Goal: Transaction & Acquisition: Purchase product/service

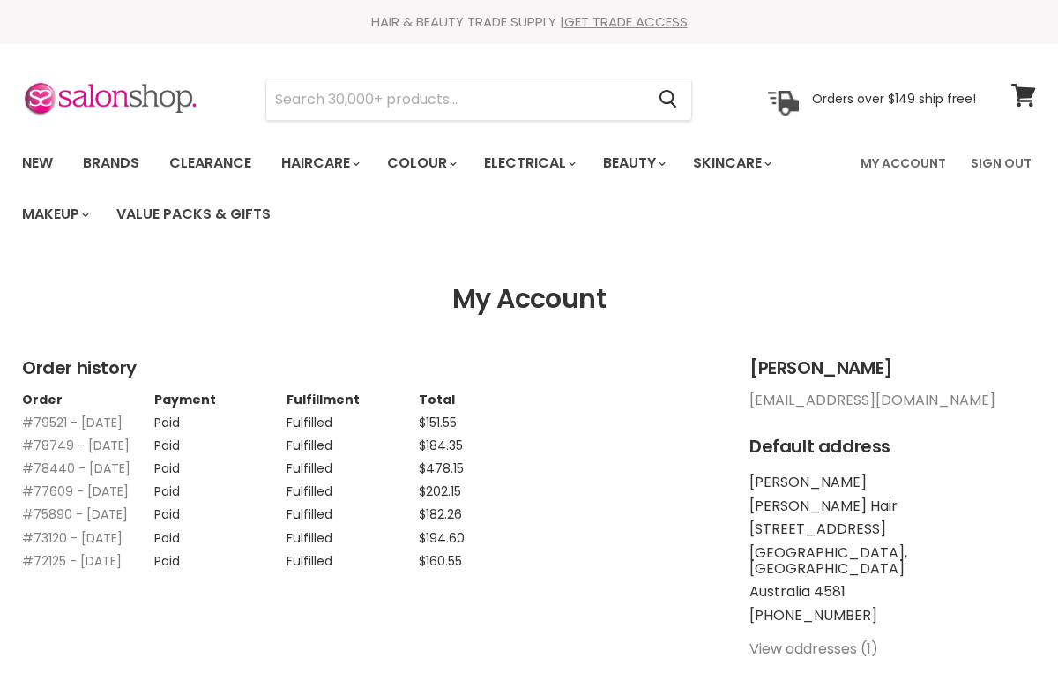
click at [1029, 96] on icon at bounding box center [1023, 95] width 24 height 23
click at [433, 112] on input "Search" at bounding box center [455, 99] width 378 height 41
click at [524, 94] on input "Search" at bounding box center [455, 99] width 378 height 41
click at [107, 168] on link "Brands" at bounding box center [111, 163] width 83 height 37
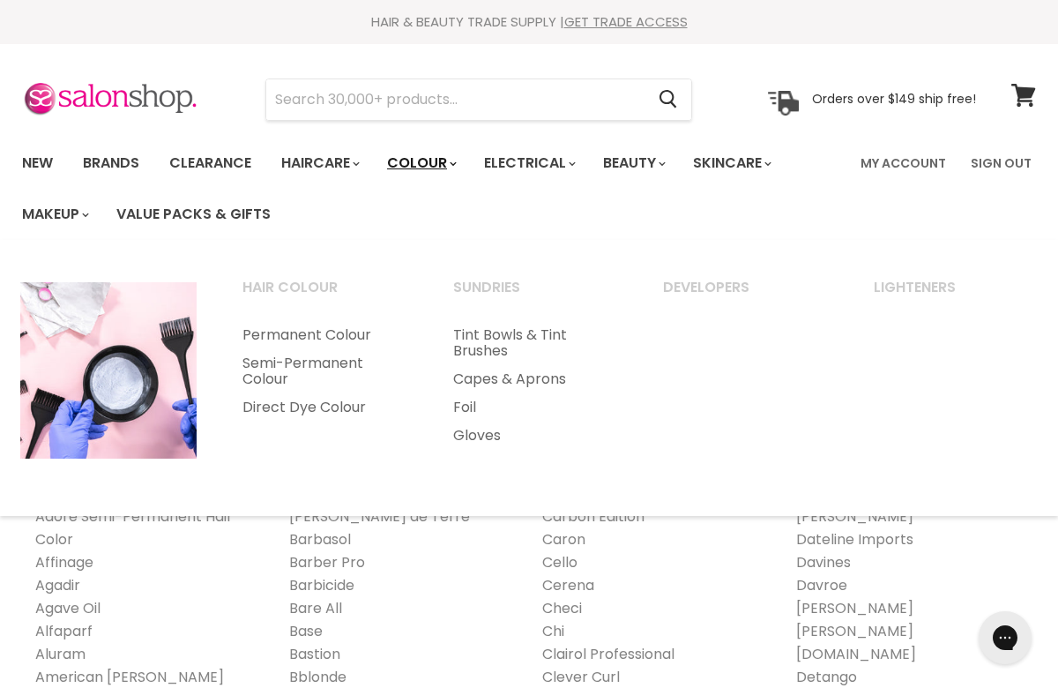
click at [450, 158] on link "Colour" at bounding box center [420, 163] width 93 height 37
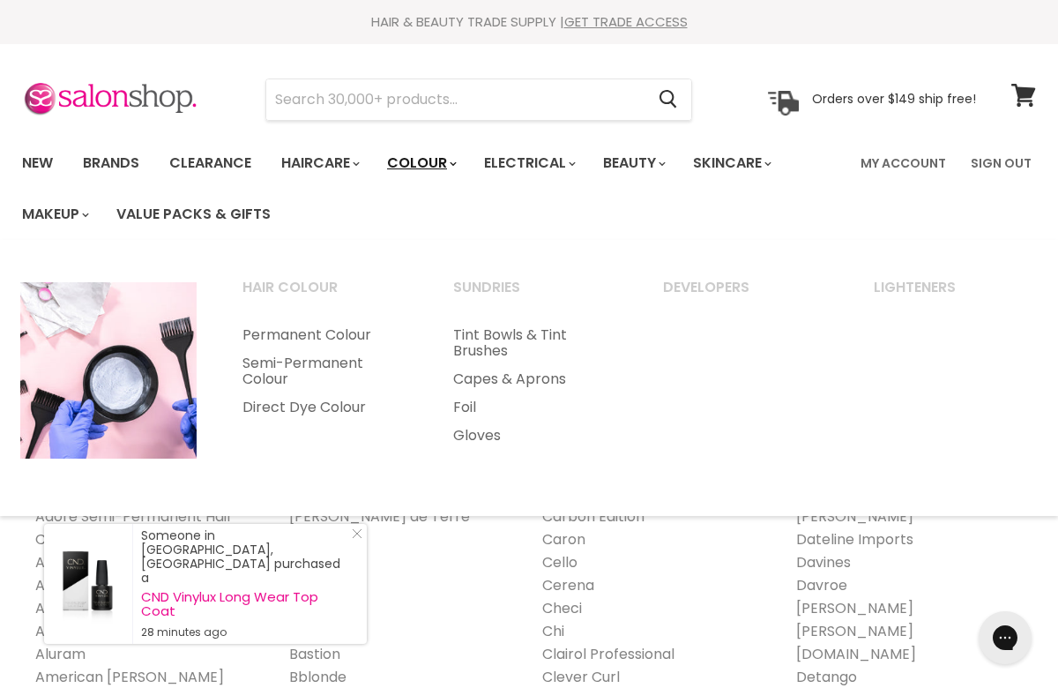
click at [459, 167] on link "Colour" at bounding box center [420, 163] width 93 height 37
click at [933, 295] on link "Lighteners" at bounding box center [955, 295] width 207 height 44
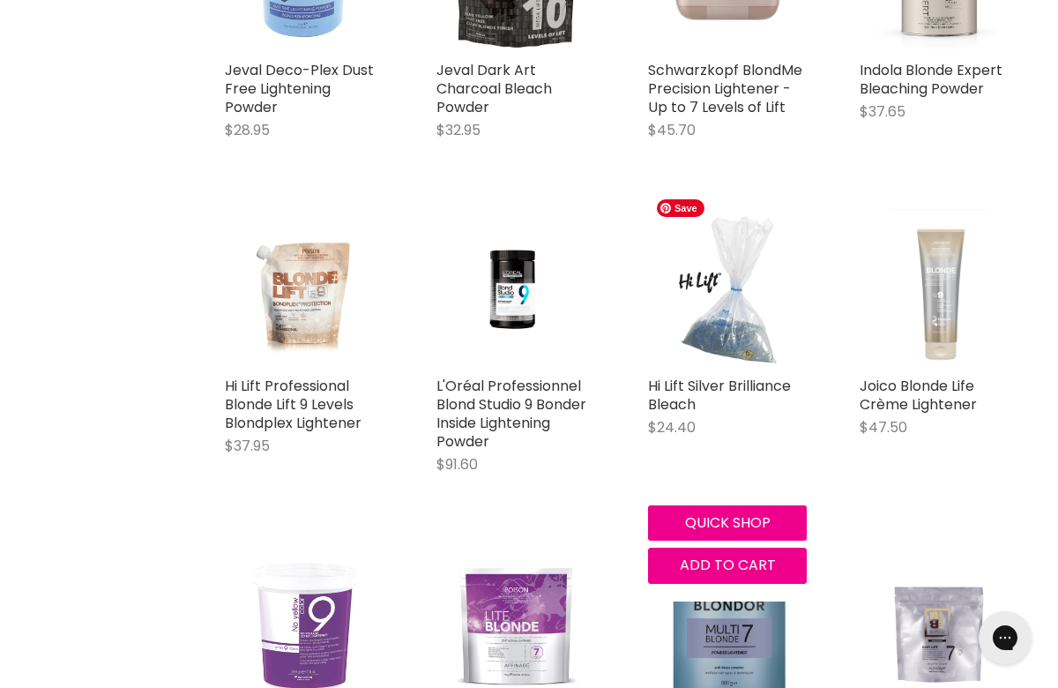
scroll to position [2221, 0]
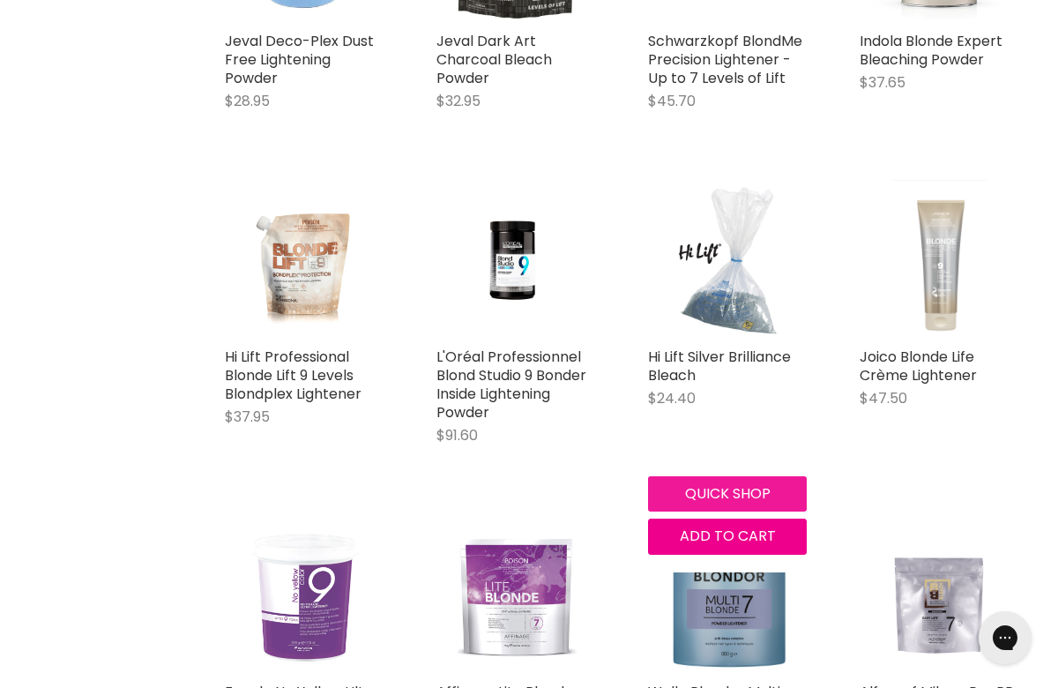
click at [771, 476] on button "Quick shop" at bounding box center [727, 493] width 159 height 35
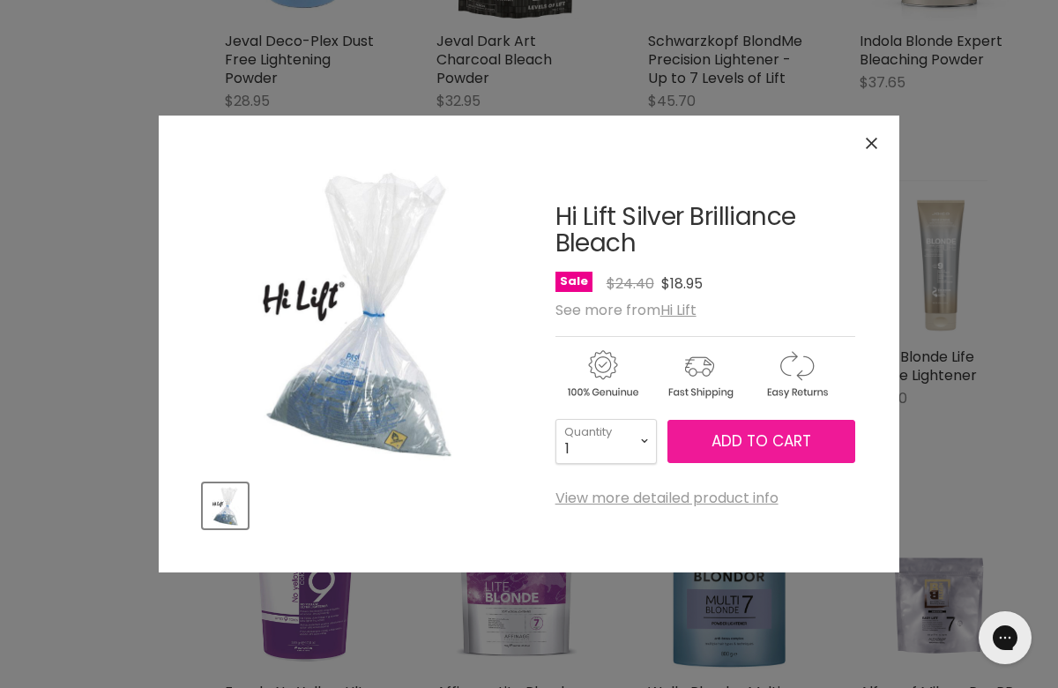
click at [780, 440] on span "Add to cart" at bounding box center [761, 440] width 100 height 21
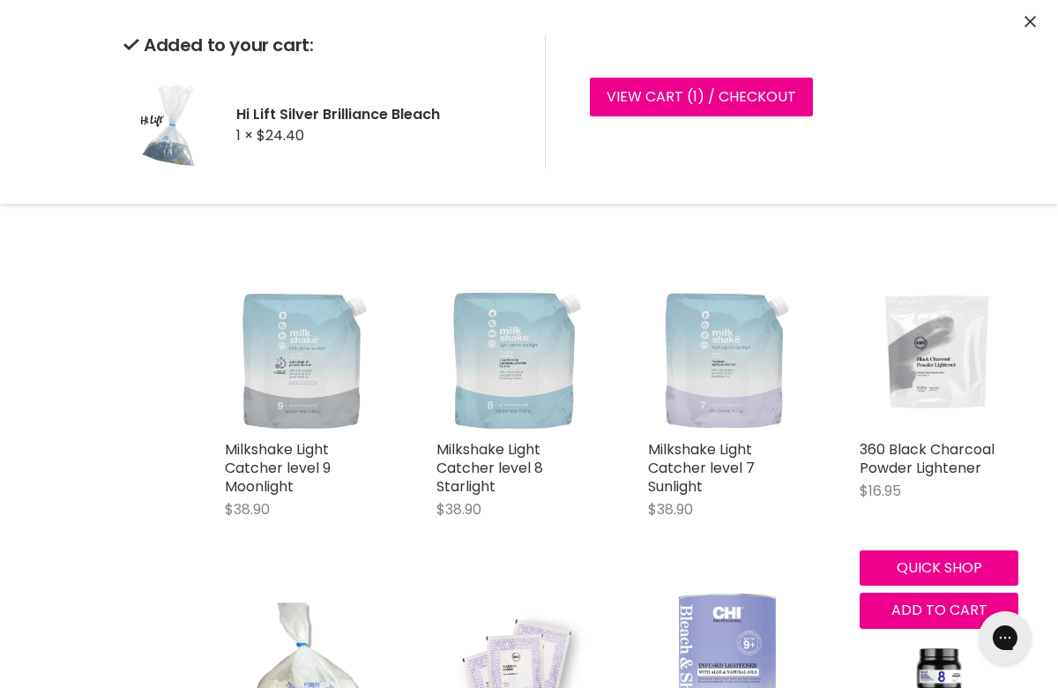
scroll to position [562, 0]
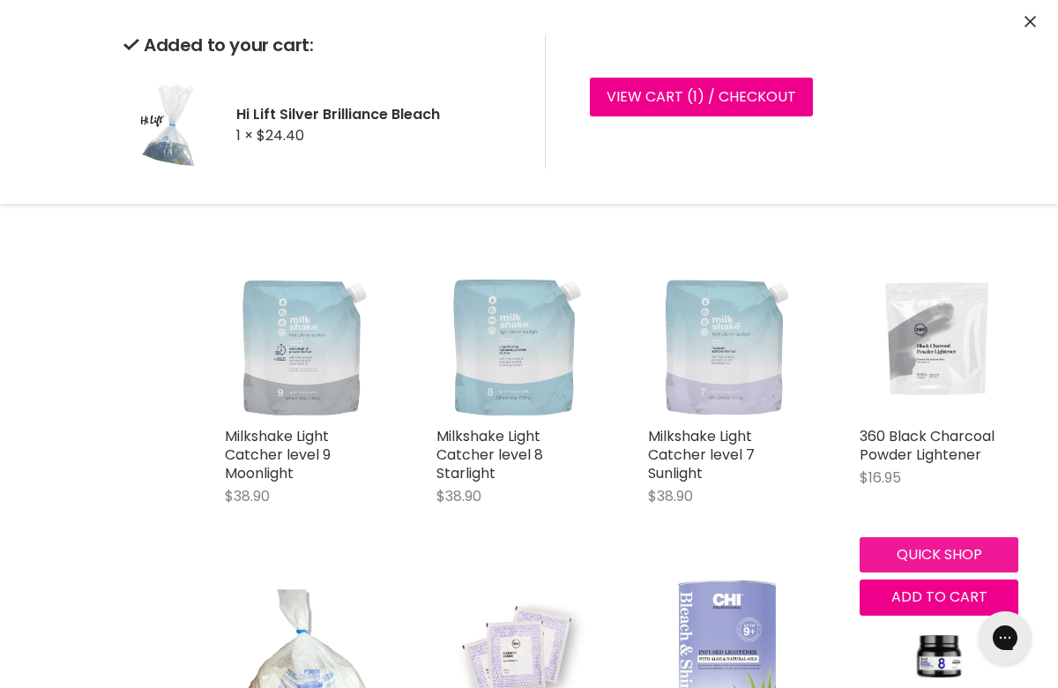
click at [929, 544] on button "Quick shop" at bounding box center [938, 554] width 159 height 35
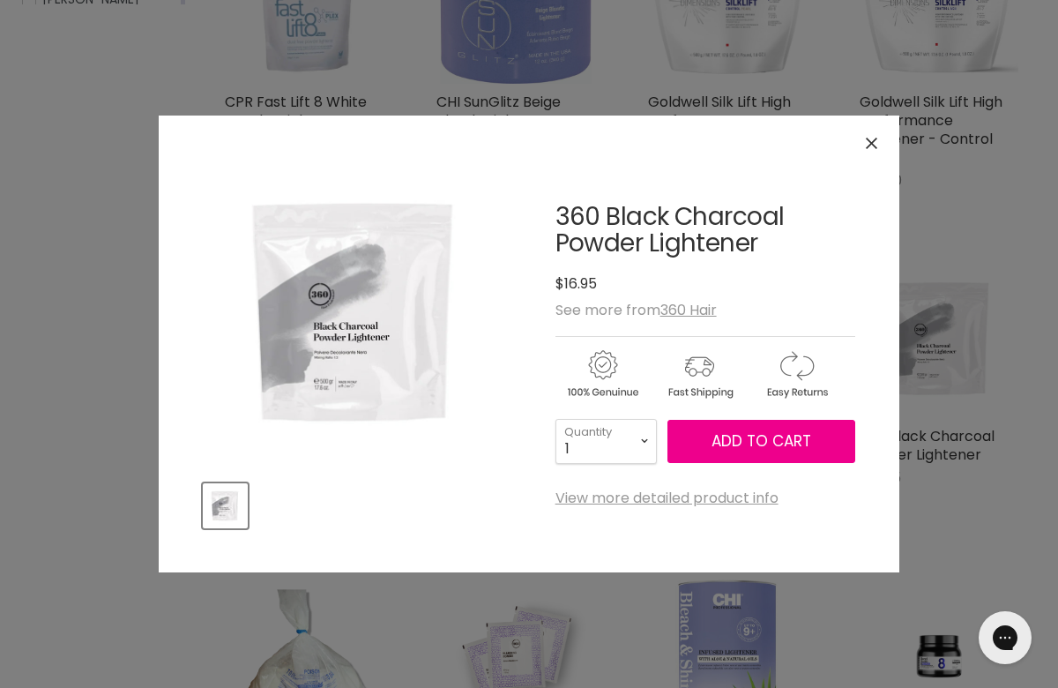
scroll to position [2223, 0]
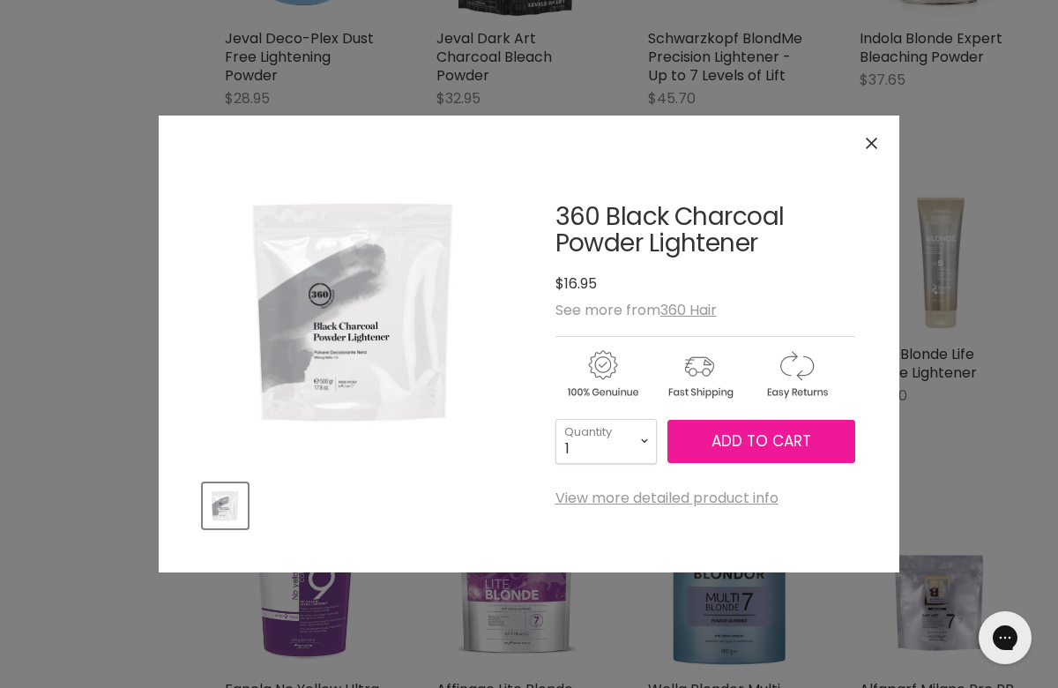
click at [803, 451] on button "Add to cart" at bounding box center [761, 442] width 188 height 44
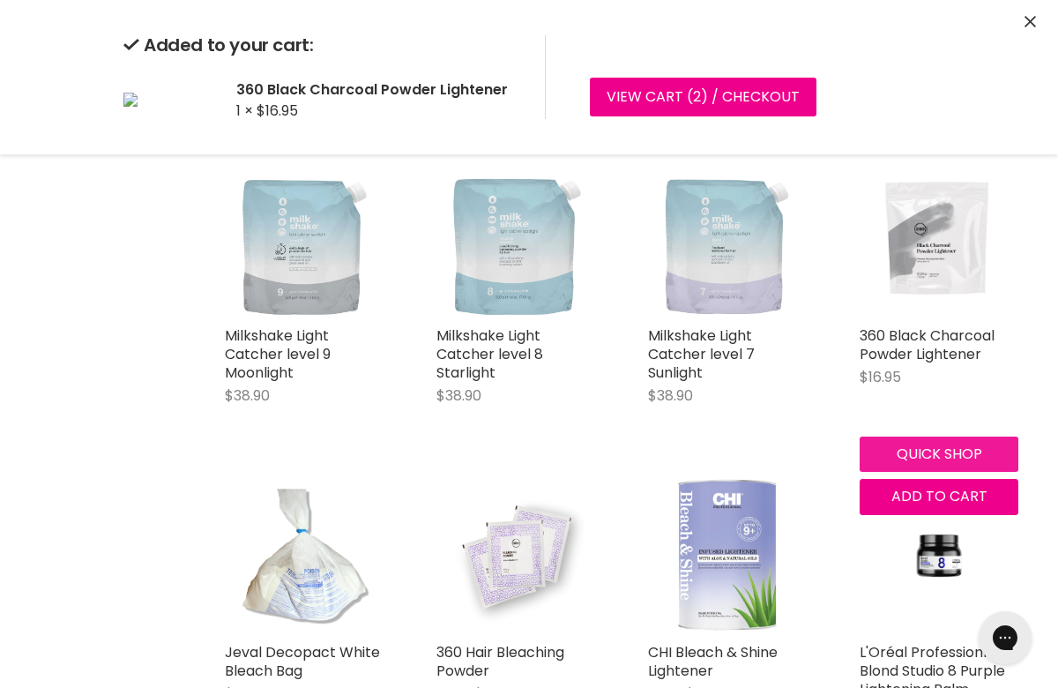
click at [977, 450] on button "Quick shop" at bounding box center [938, 453] width 159 height 35
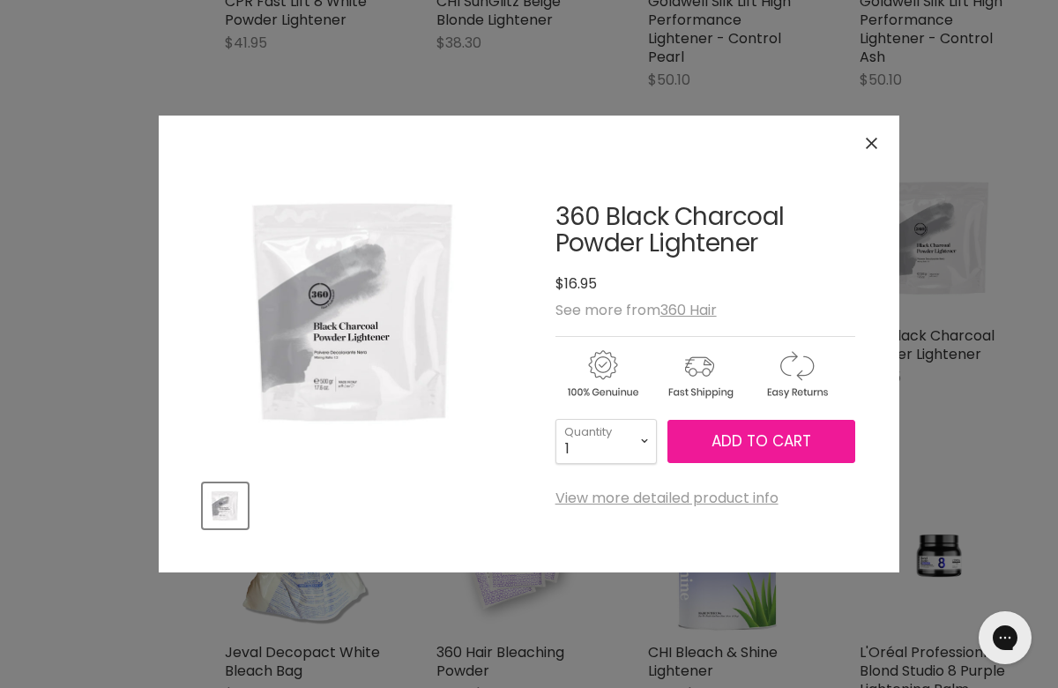
click at [822, 435] on button "Add to cart" at bounding box center [761, 442] width 188 height 44
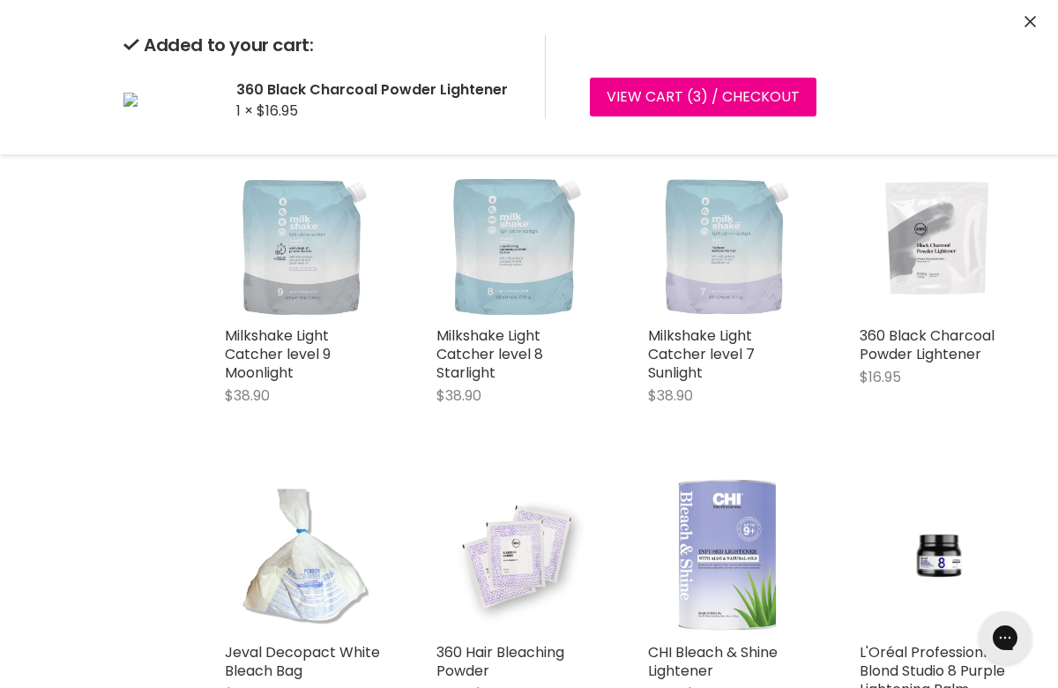
click at [1030, 19] on icon "Close" at bounding box center [1029, 21] width 11 height 11
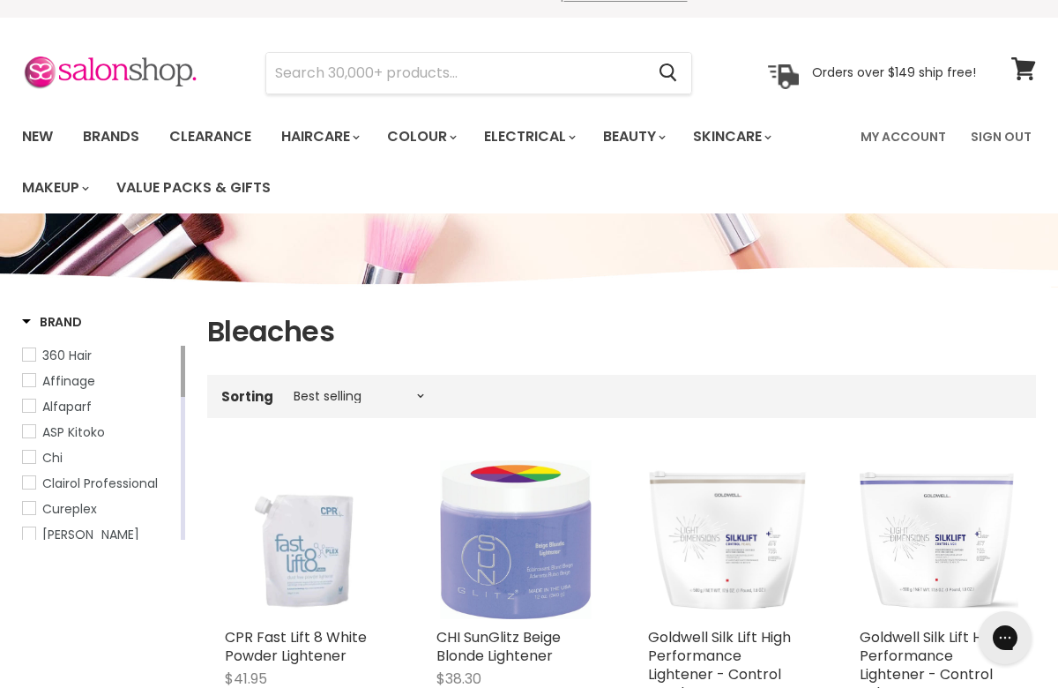
scroll to position [0, 0]
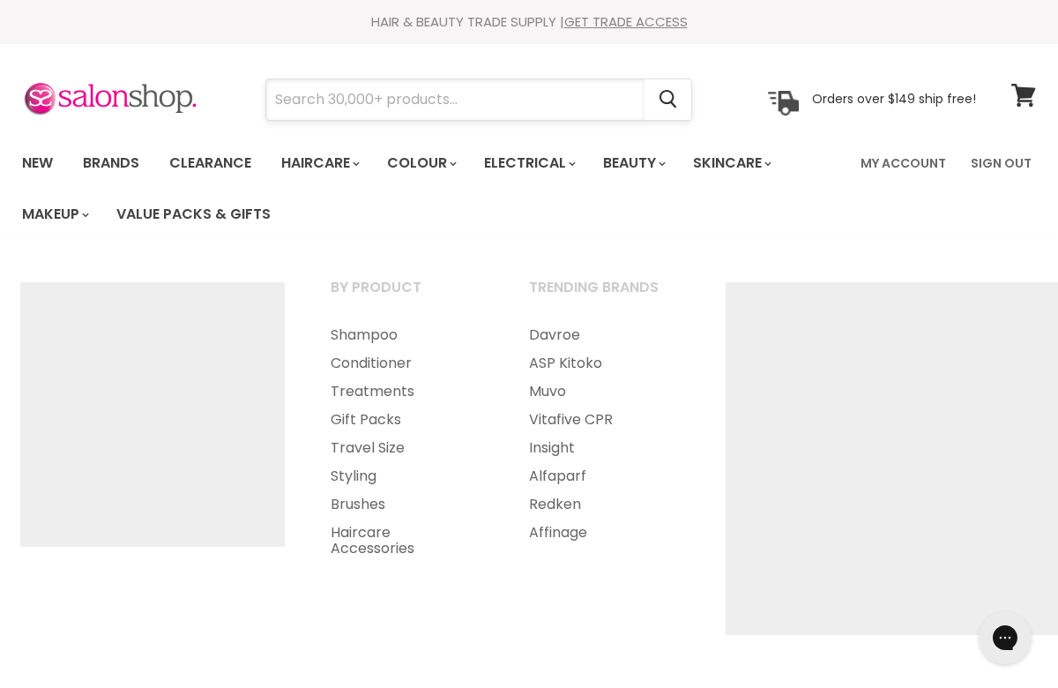
click at [371, 98] on input "Search" at bounding box center [455, 99] width 378 height 41
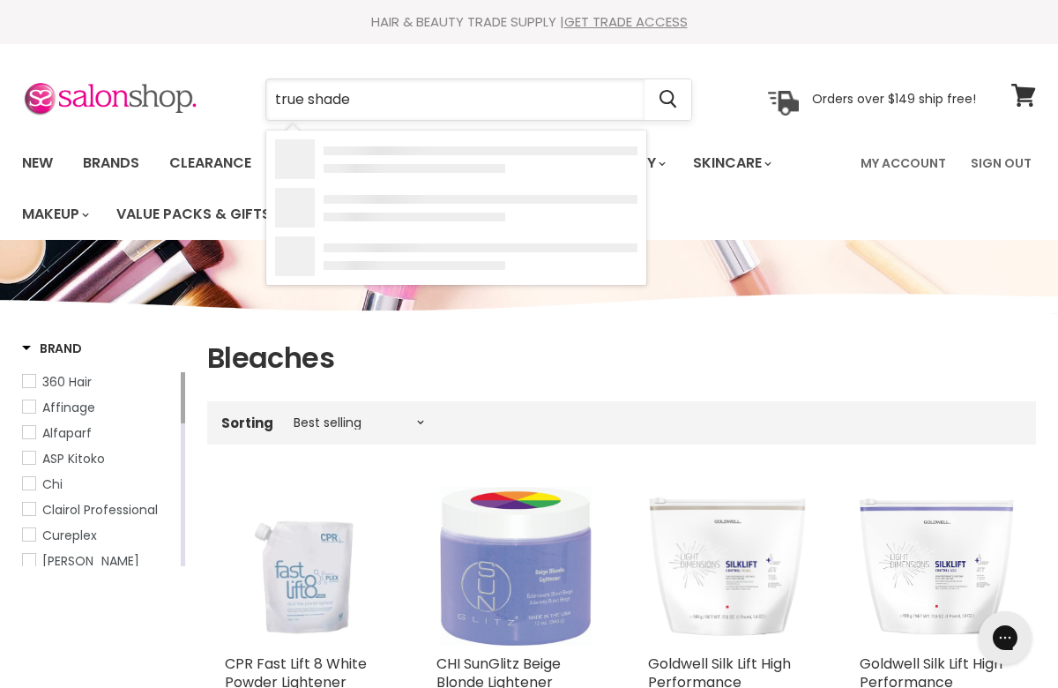
type input "true shades"
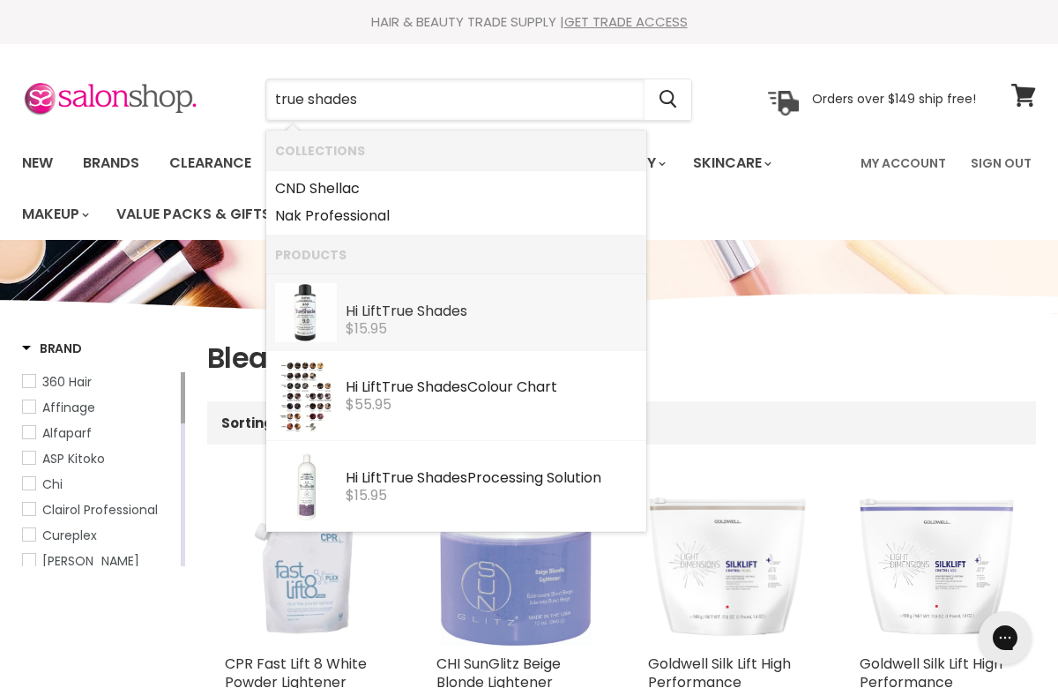
click at [396, 327] on div "$15.95" at bounding box center [492, 329] width 292 height 16
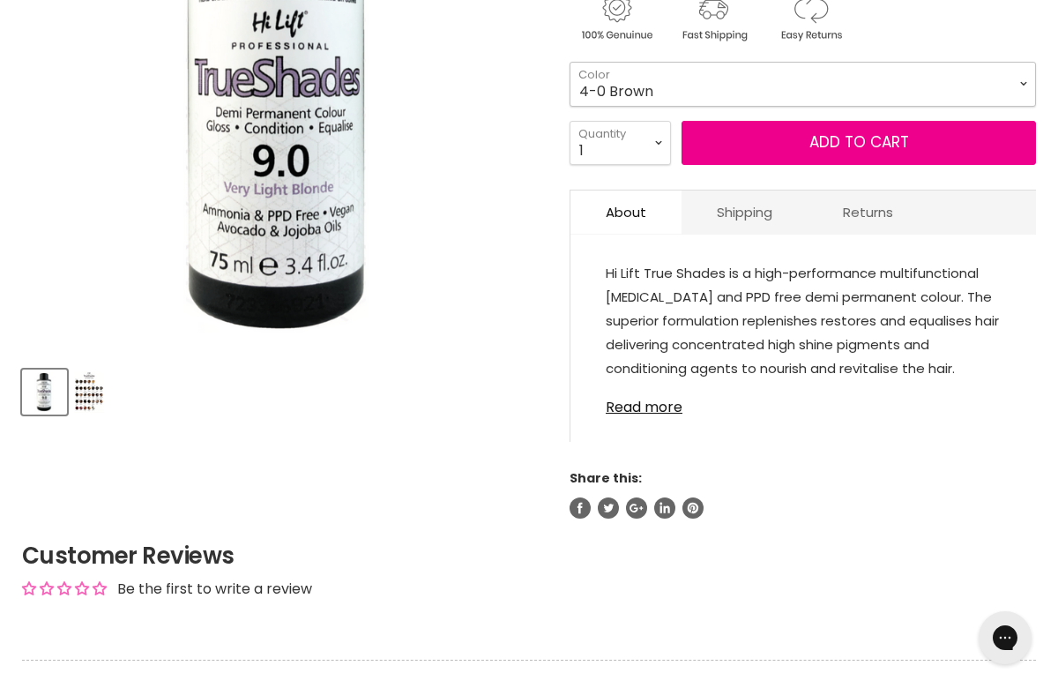
click at [1018, 90] on select "4-0 Brown 5.71 Light Ash Brown 6-0 Dark Blonde 6-01 Dark Natural Ash Blonde 6-2…" at bounding box center [802, 84] width 466 height 44
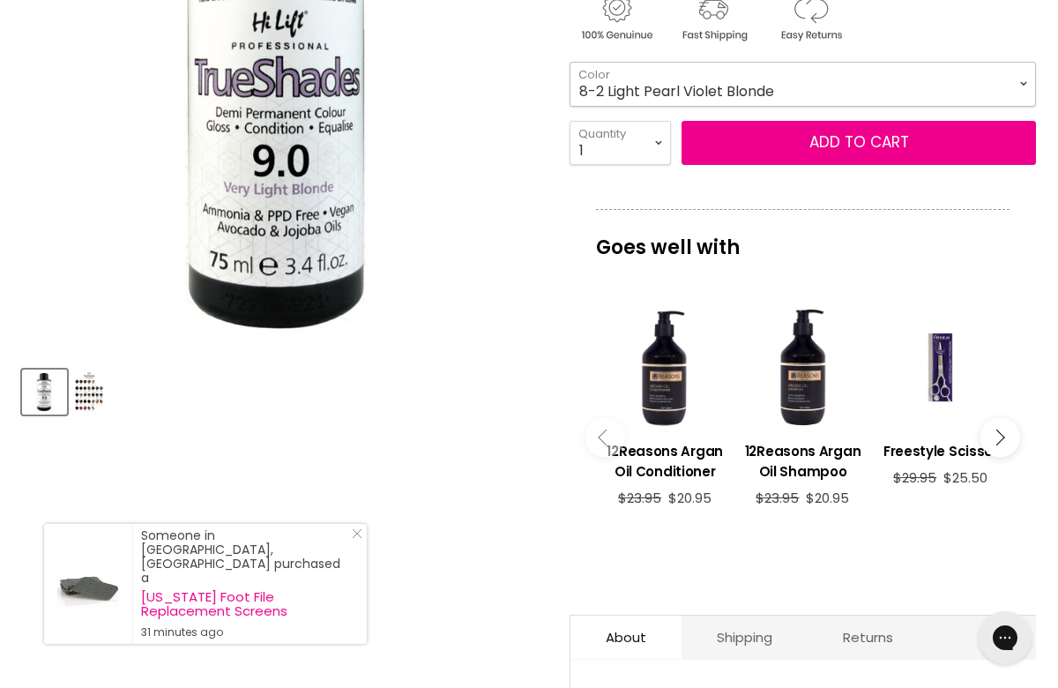
click at [569, 62] on select "4-0 Brown 5.71 Light Ash Brown 6-0 Dark Blonde 6-01 Dark Natural Ash Blonde 6-2…" at bounding box center [802, 84] width 466 height 44
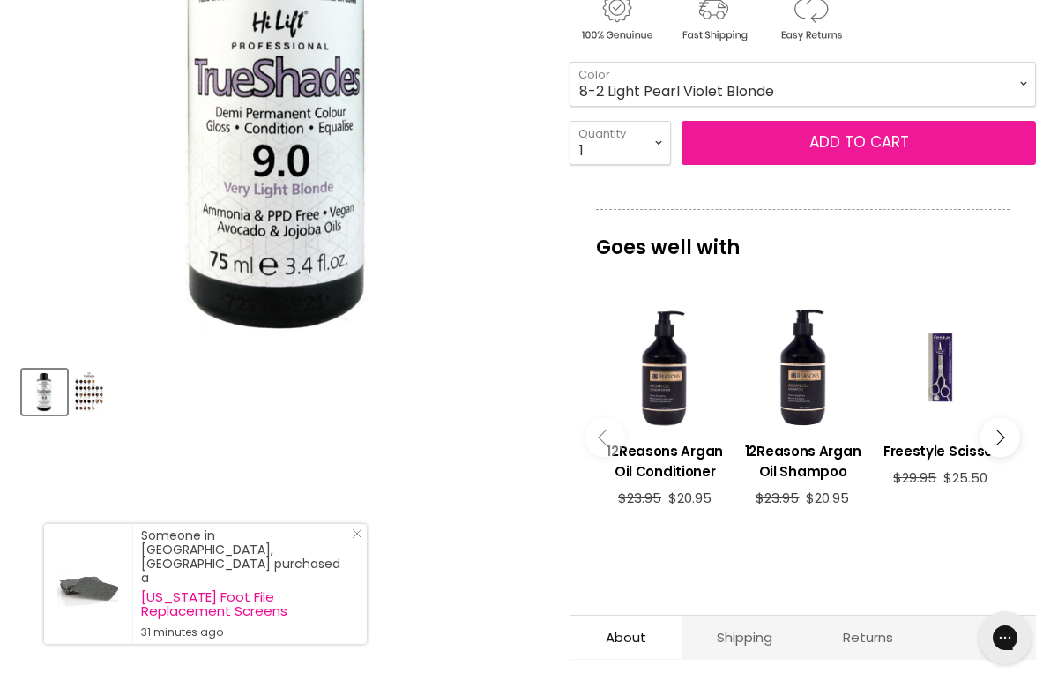
click at [956, 149] on button "Add to cart" at bounding box center [858, 143] width 354 height 44
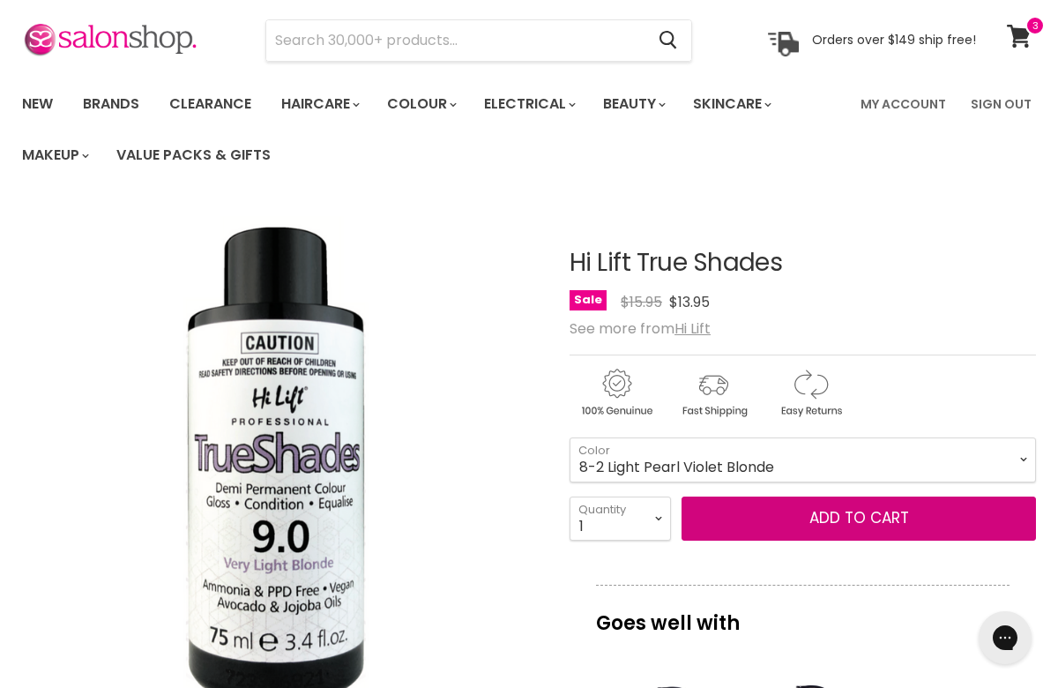
scroll to position [103, 0]
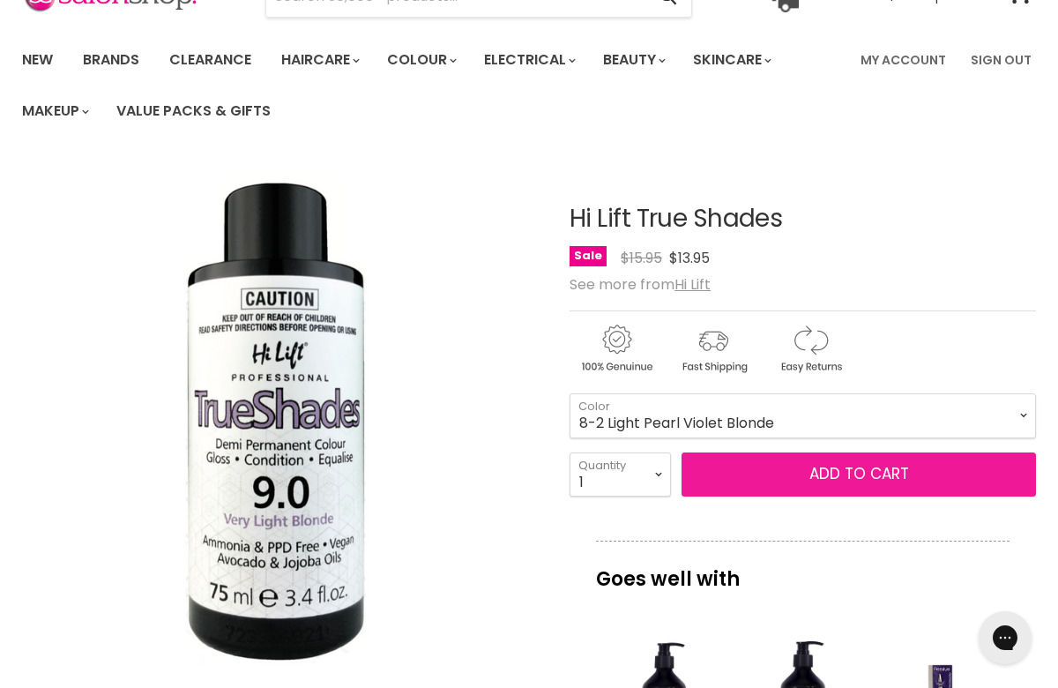
click at [850, 476] on button "Add to cart" at bounding box center [858, 474] width 354 height 44
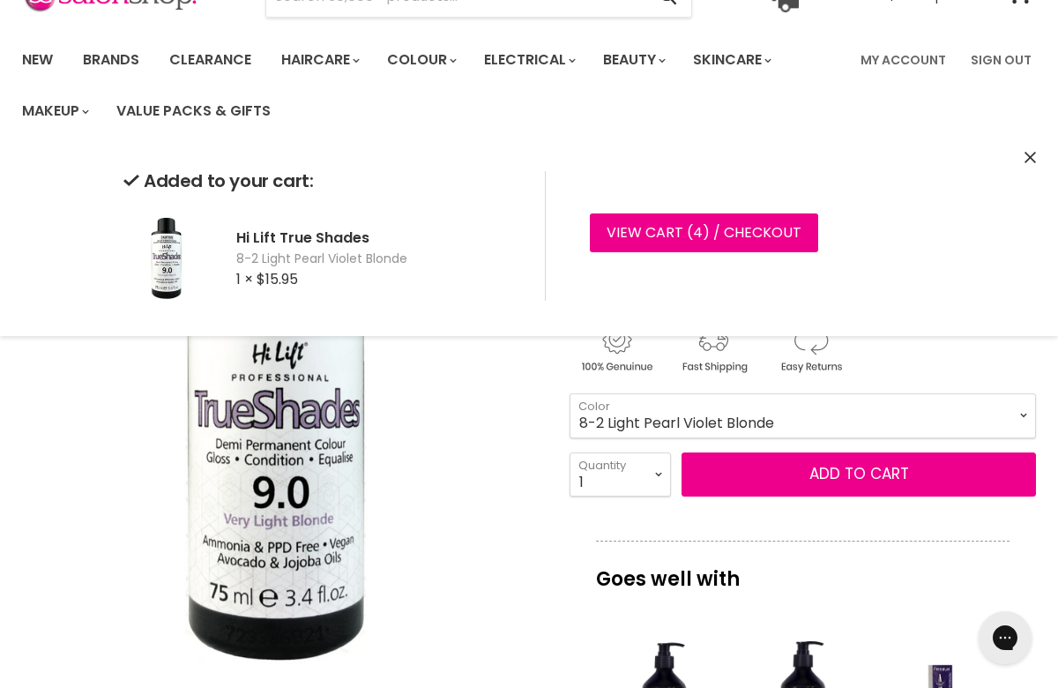
click at [1029, 153] on icon "Close" at bounding box center [1029, 157] width 11 height 11
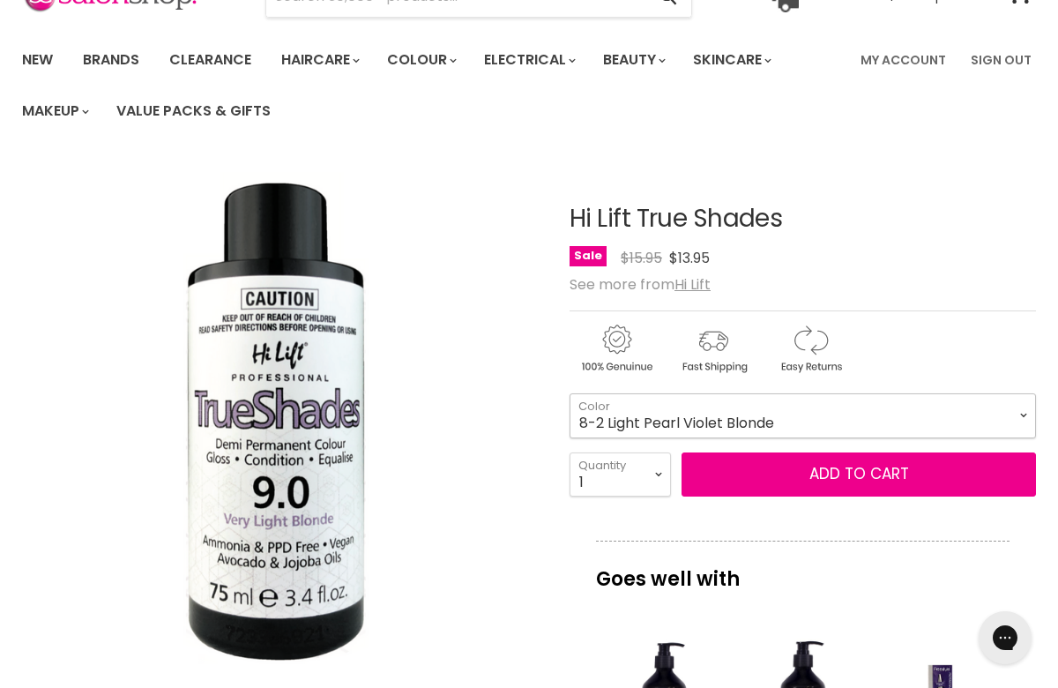
click at [1009, 413] on select "4-0 Brown 5.71 Light Ash Brown 6-0 Dark Blonde 6-01 Dark Natural Ash Blonde 6-2…" at bounding box center [802, 415] width 466 height 44
click at [569, 393] on select "4-0 Brown 5.71 Light Ash Brown 6-0 Dark Blonde 6-01 Dark Natural Ash Blonde 6-2…" at bounding box center [802, 415] width 466 height 44
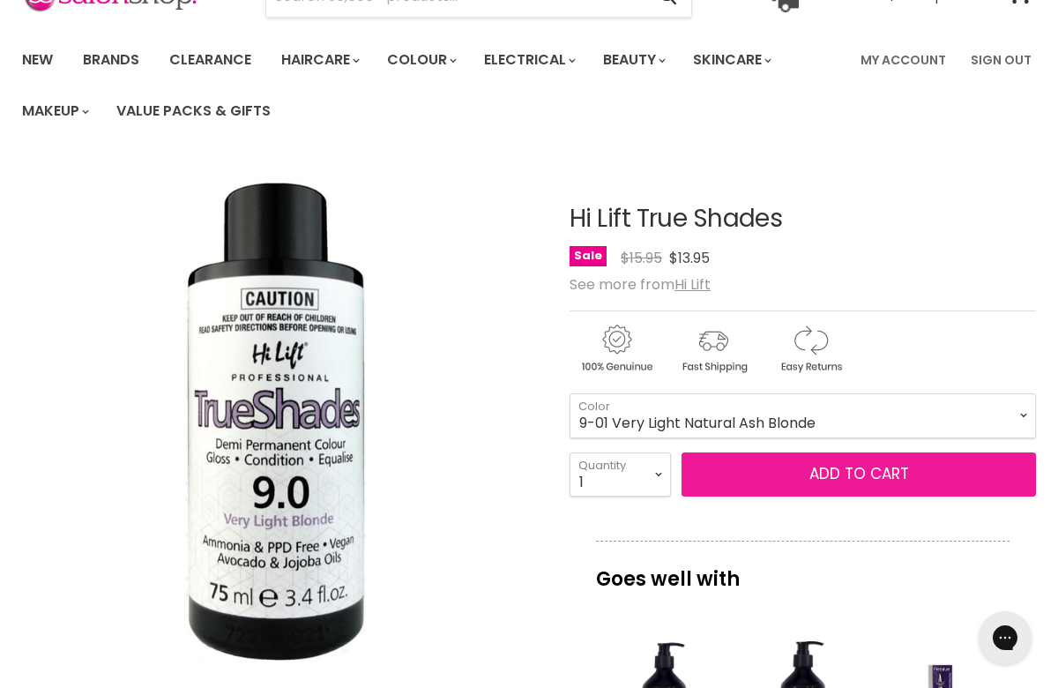
click at [853, 468] on button "Add to cart" at bounding box center [858, 474] width 354 height 44
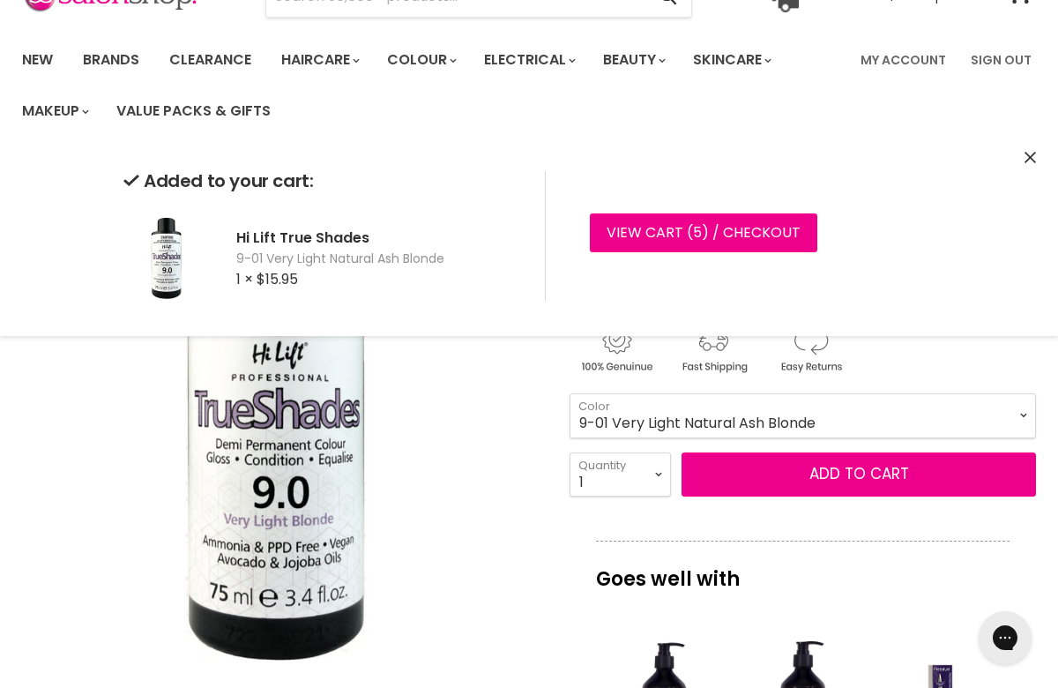
click at [1030, 159] on icon "Close" at bounding box center [1029, 157] width 11 height 11
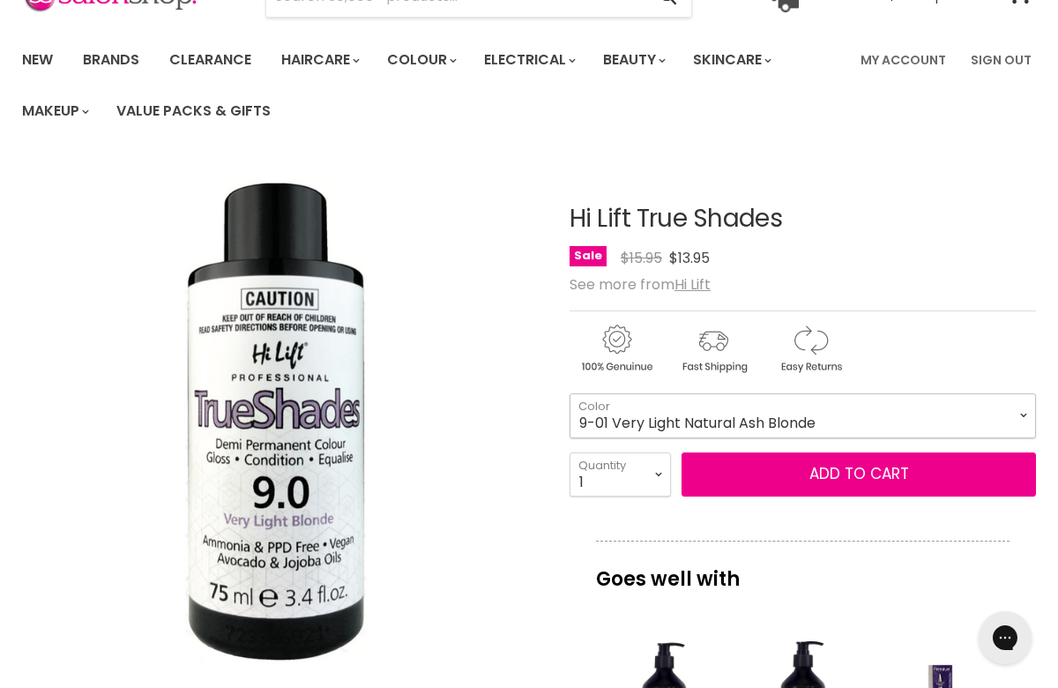
click at [1020, 417] on select "4-0 Brown 5.71 Light Ash Brown 6-0 Dark Blonde 6-01 Dark Natural Ash Blonde 6-2…" at bounding box center [802, 415] width 466 height 44
click at [569, 393] on select "4-0 Brown 5.71 Light Ash Brown 6-0 Dark Blonde 6-01 Dark Natural Ash Blonde 6-2…" at bounding box center [802, 415] width 466 height 44
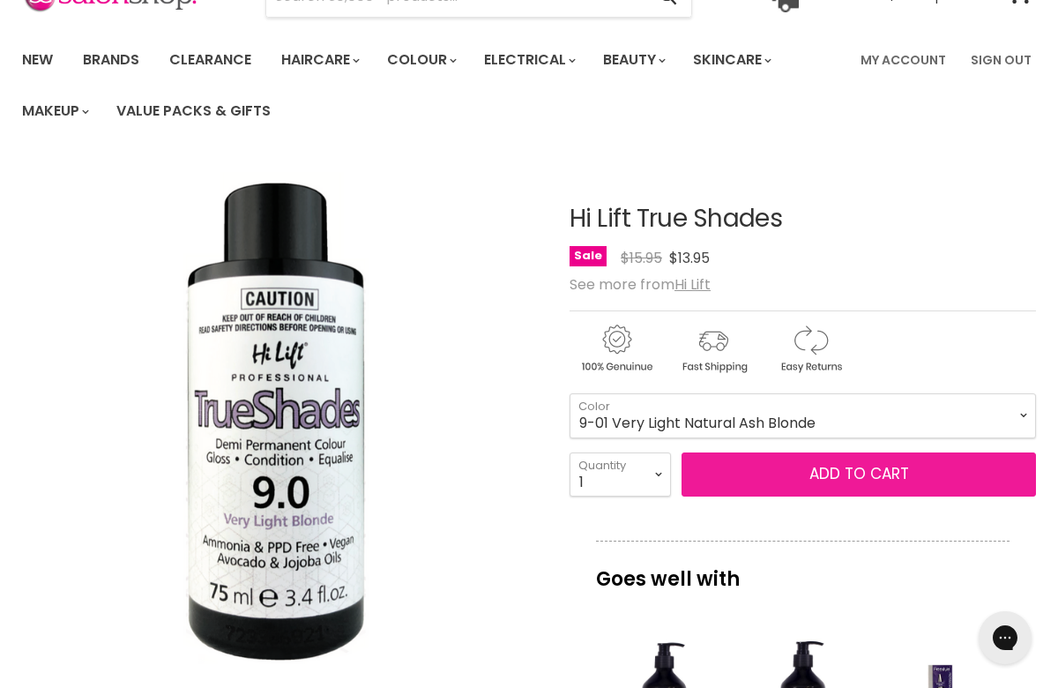
click at [814, 484] on button "Add to cart" at bounding box center [858, 474] width 354 height 44
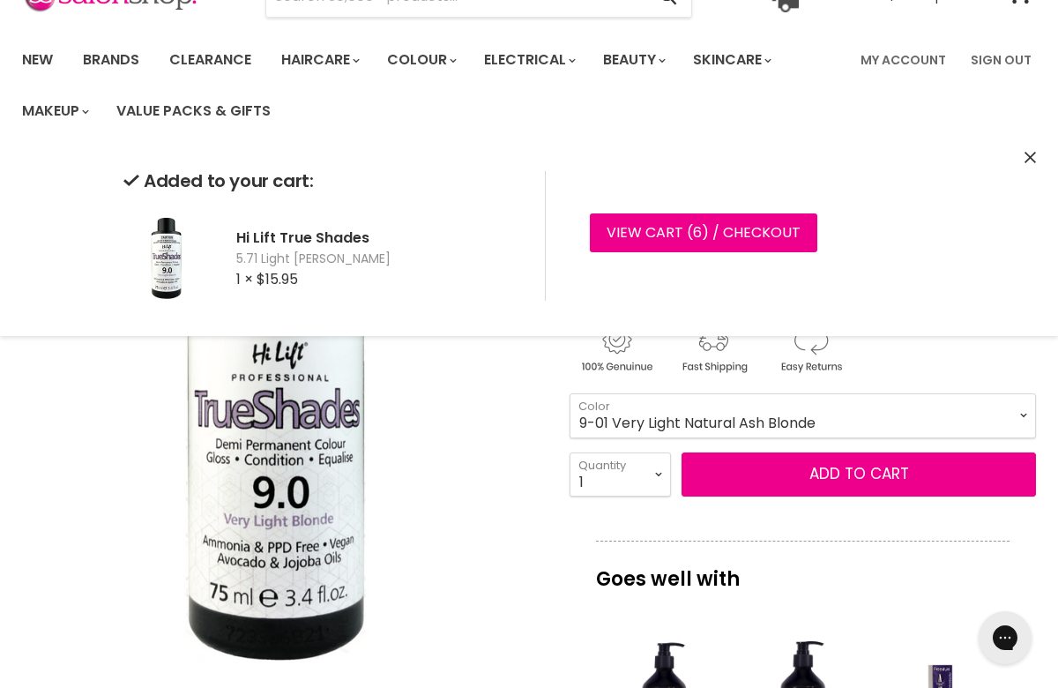
click at [1029, 160] on icon "Close" at bounding box center [1029, 157] width 11 height 11
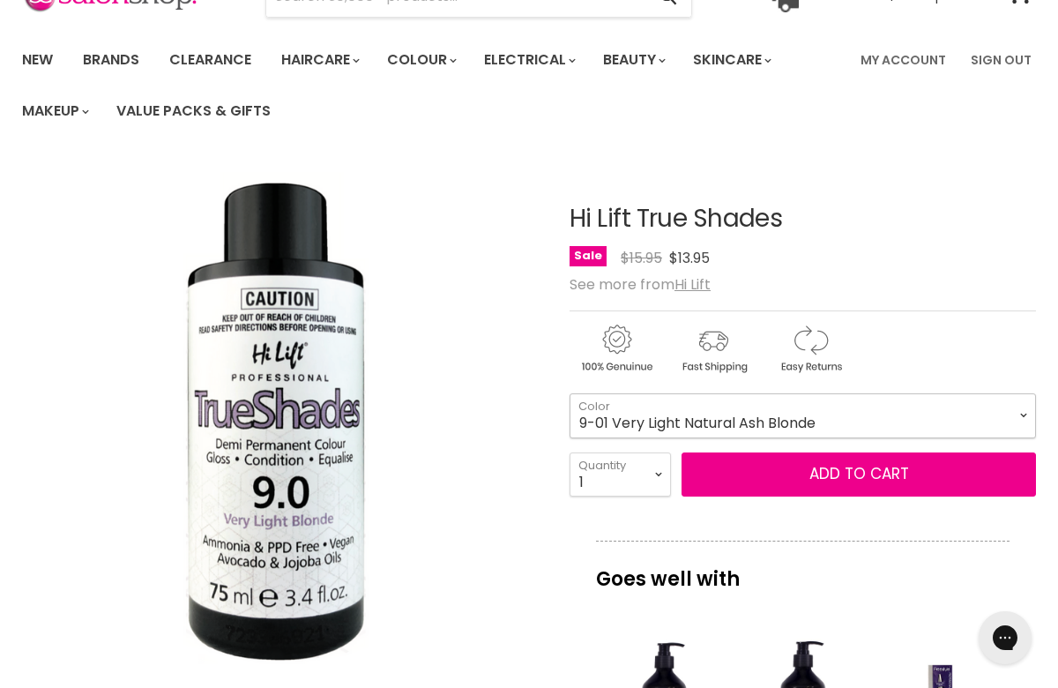
click at [978, 406] on select "4-0 Brown 5.71 Light Ash Brown 6-0 Dark Blonde 6-01 Dark Natural Ash Blonde 6-2…" at bounding box center [802, 415] width 466 height 44
click at [569, 393] on select "4-0 Brown 5.71 Light Ash Brown 6-0 Dark Blonde 6-01 Dark Natural Ash Blonde 6-2…" at bounding box center [802, 415] width 466 height 44
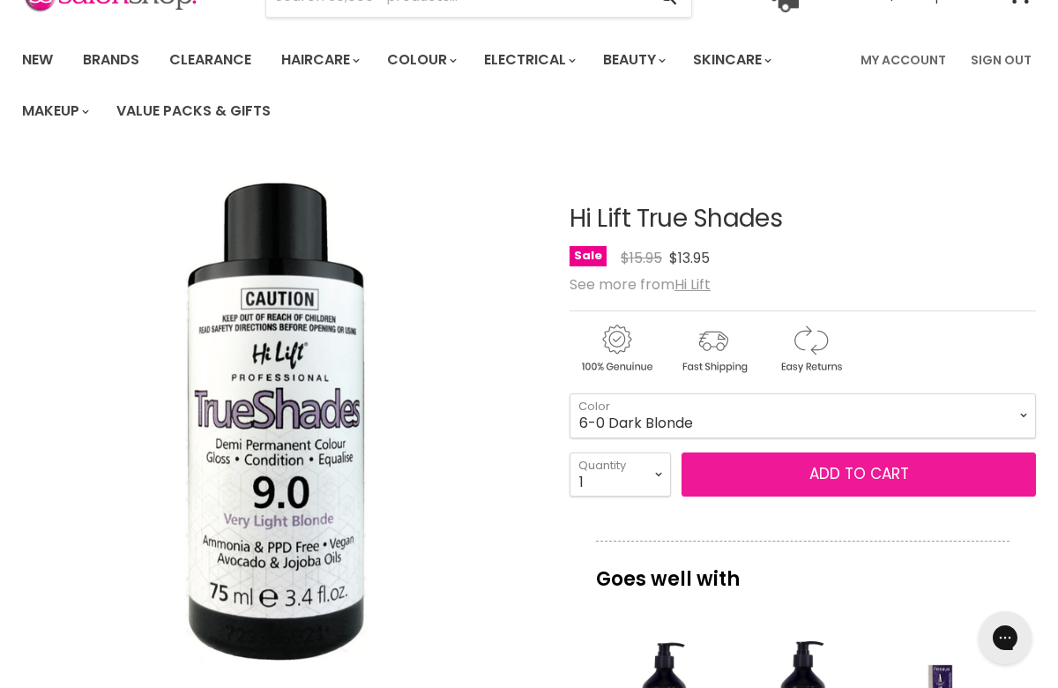
click at [873, 472] on button "Add to cart" at bounding box center [858, 474] width 354 height 44
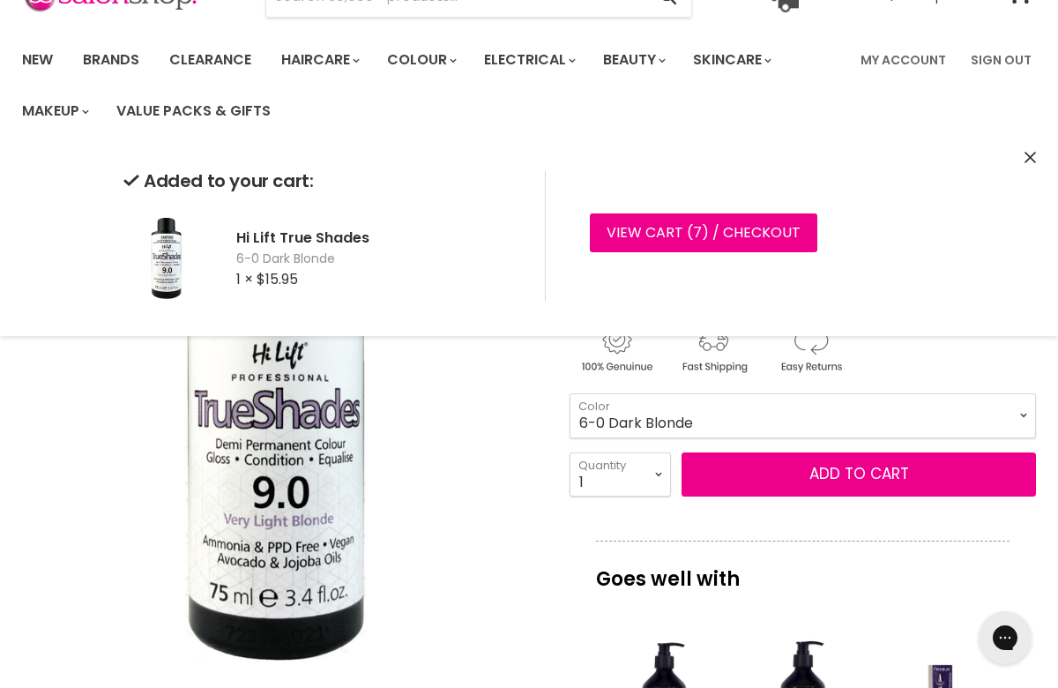
click at [1028, 156] on icon "Close" at bounding box center [1029, 157] width 11 height 11
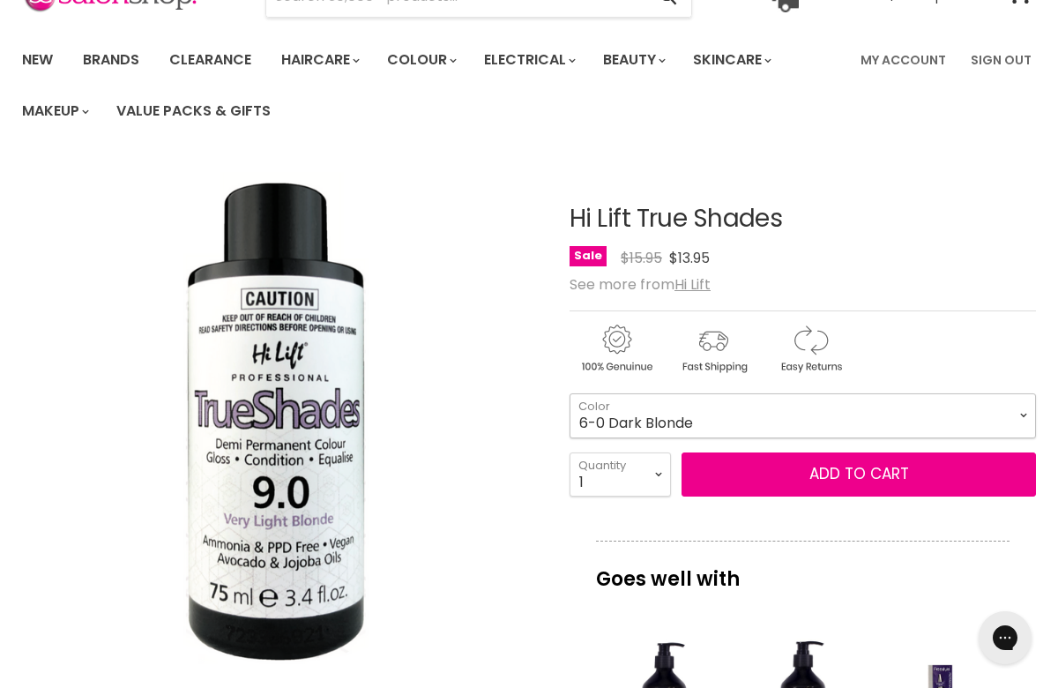
click at [1024, 408] on select "4-0 Brown 5.71 Light Ash Brown 6-0 Dark Blonde 6-01 Dark Natural Ash Blonde 6-2…" at bounding box center [802, 415] width 466 height 44
click at [569, 393] on select "4-0 Brown 5.71 Light Ash Brown 6-0 Dark Blonde 6-01 Dark Natural Ash Blonde 6-2…" at bounding box center [802, 415] width 466 height 44
select select "8-01 Light Natural Ash Blonde"
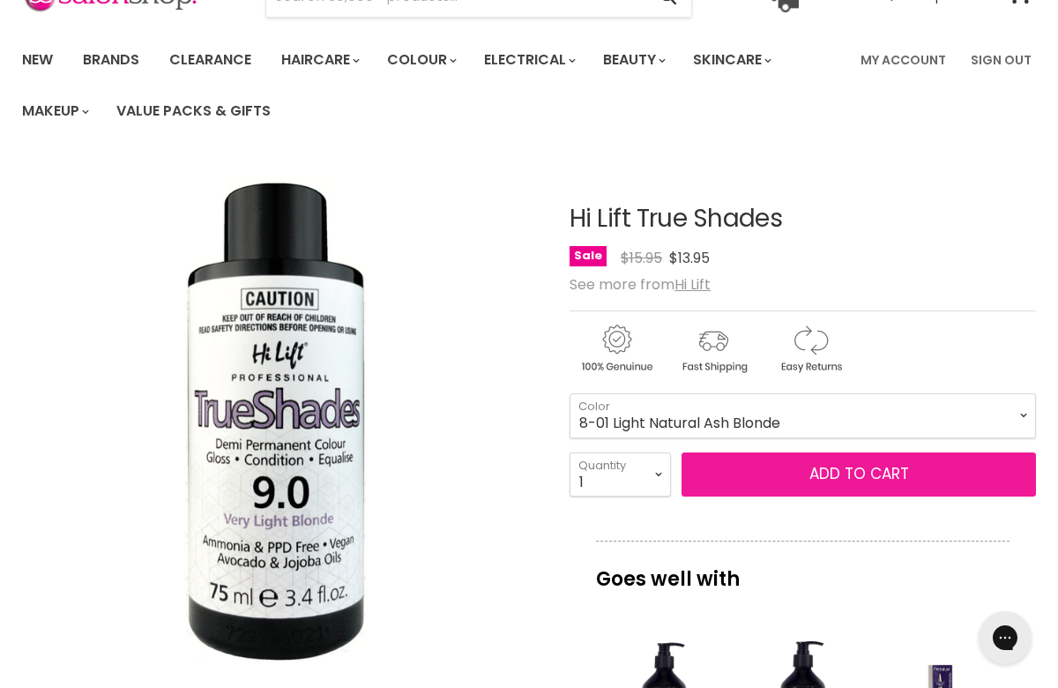
click at [851, 477] on button "Add to cart" at bounding box center [858, 474] width 354 height 44
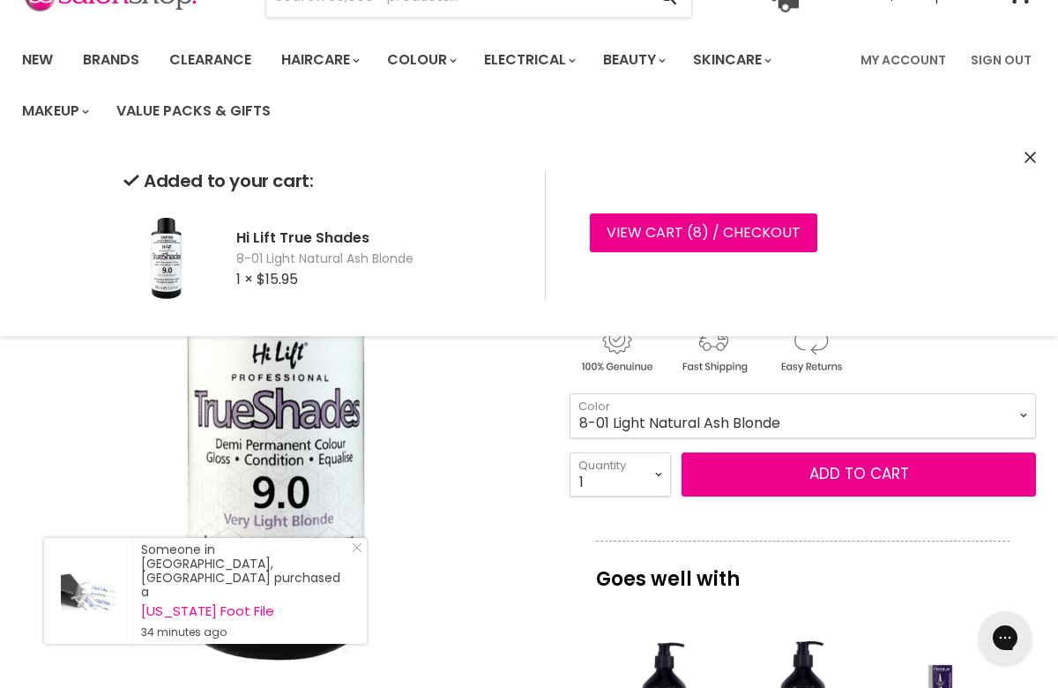
click at [1027, 155] on icon "Close" at bounding box center [1029, 157] width 11 height 11
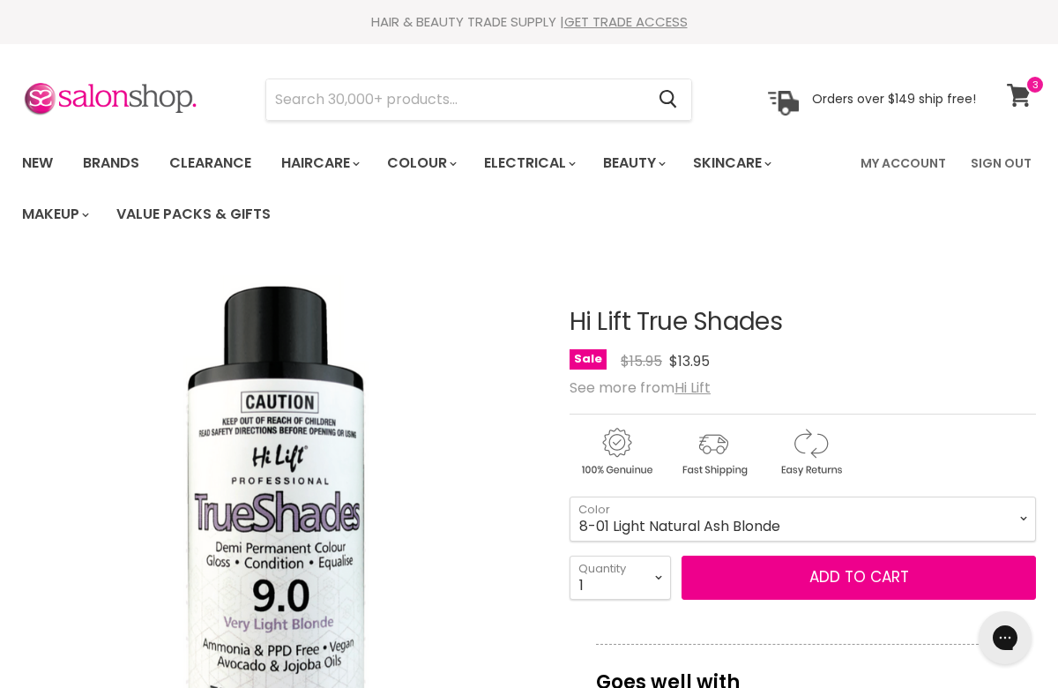
click at [1020, 95] on icon at bounding box center [1019, 95] width 24 height 23
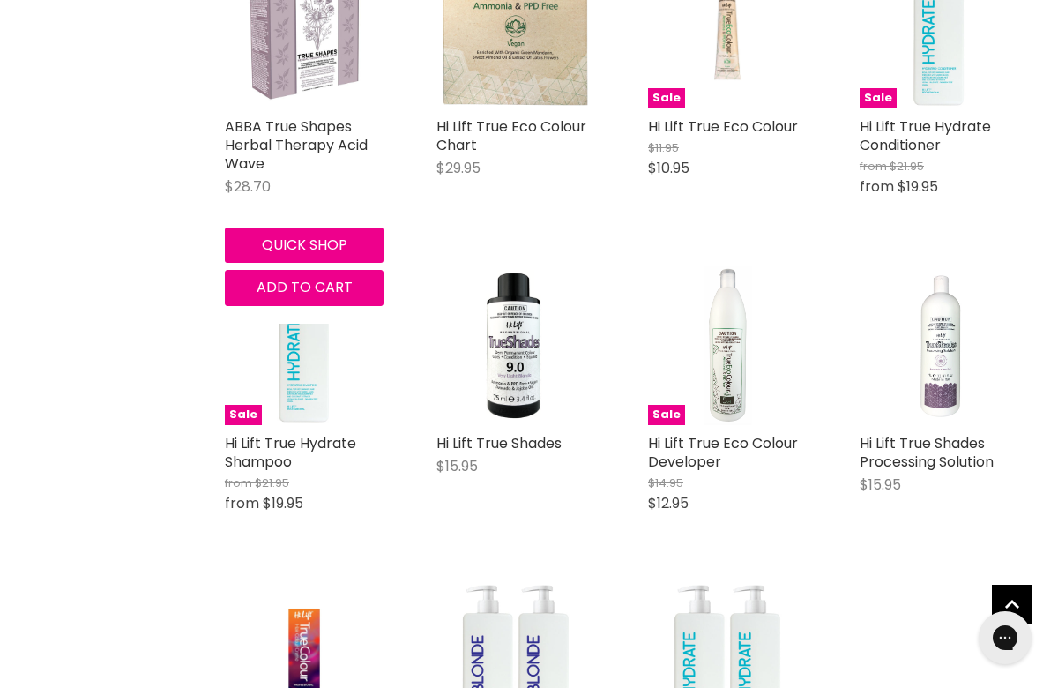
scroll to position [819, 0]
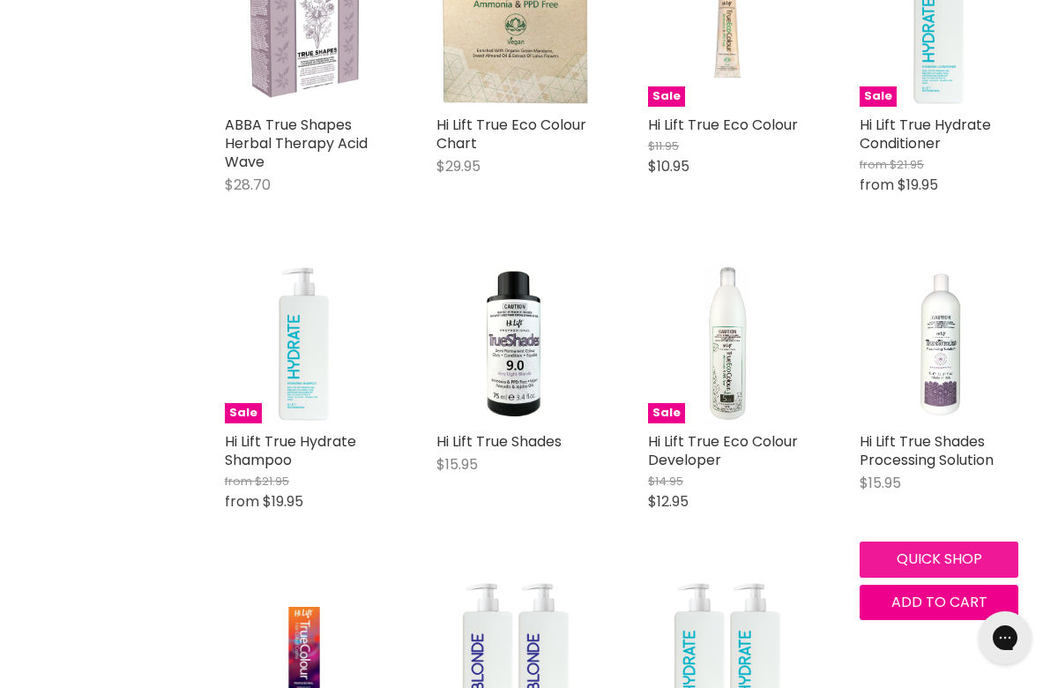
click at [940, 557] on button "Quick shop" at bounding box center [938, 558] width 159 height 35
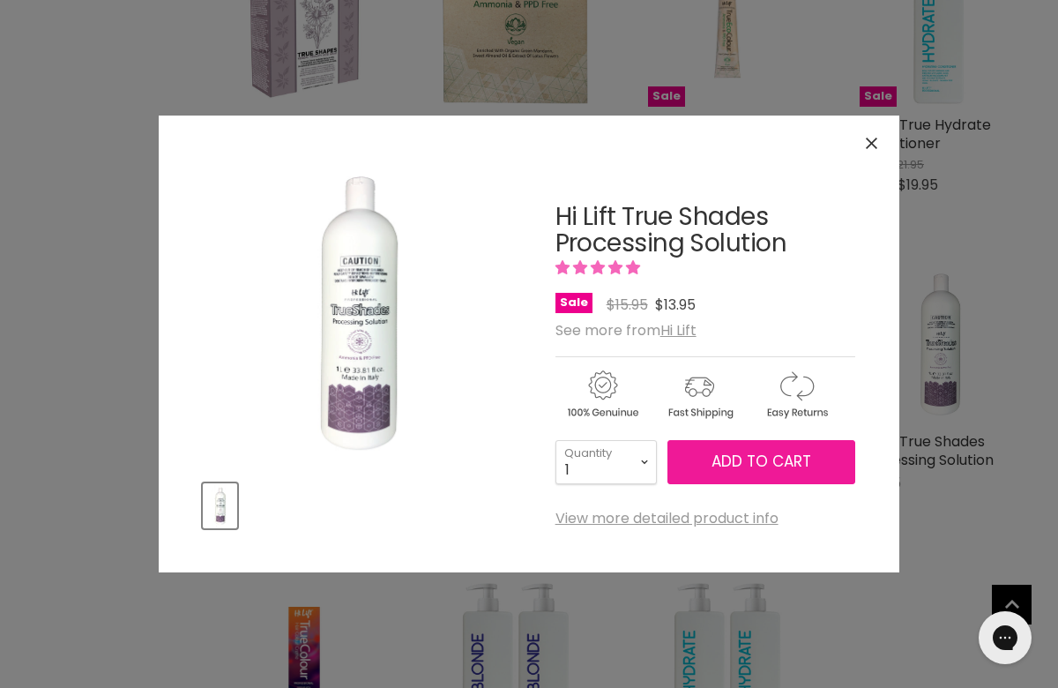
click at [807, 445] on button "Add to cart" at bounding box center [761, 462] width 188 height 44
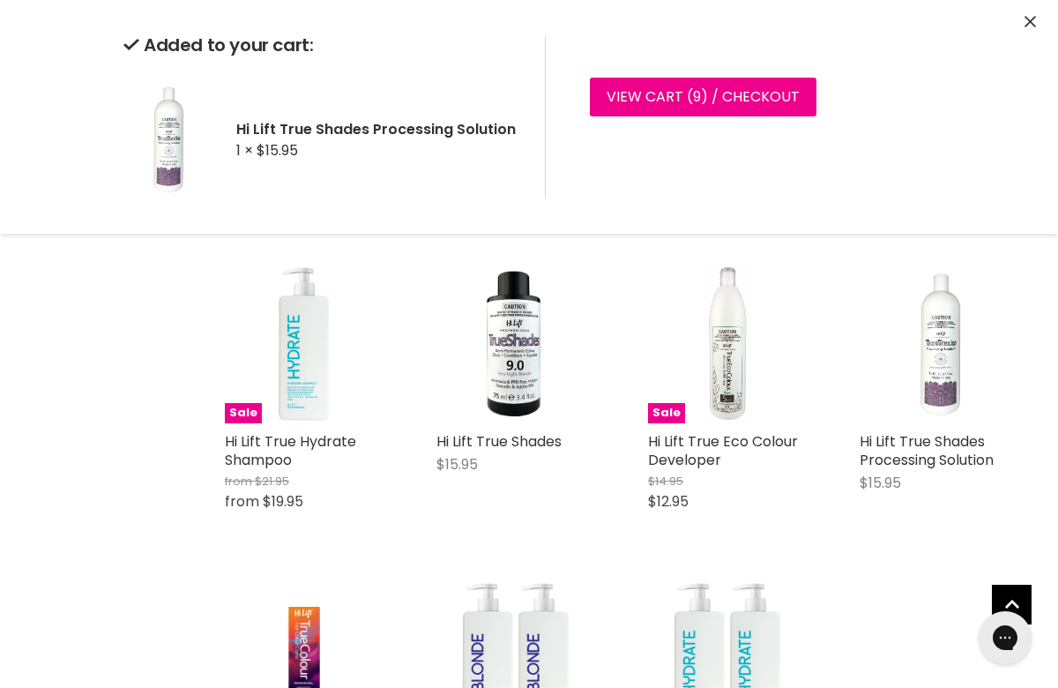
click at [1030, 23] on icon "Close" at bounding box center [1029, 21] width 11 height 11
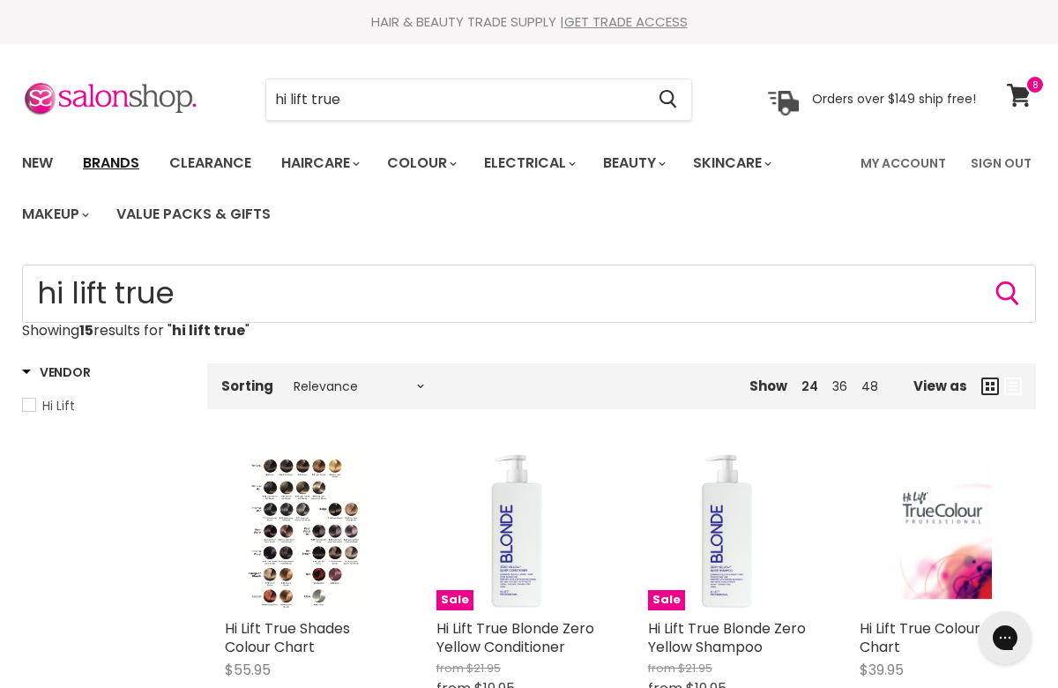
click at [110, 161] on link "Brands" at bounding box center [111, 163] width 83 height 37
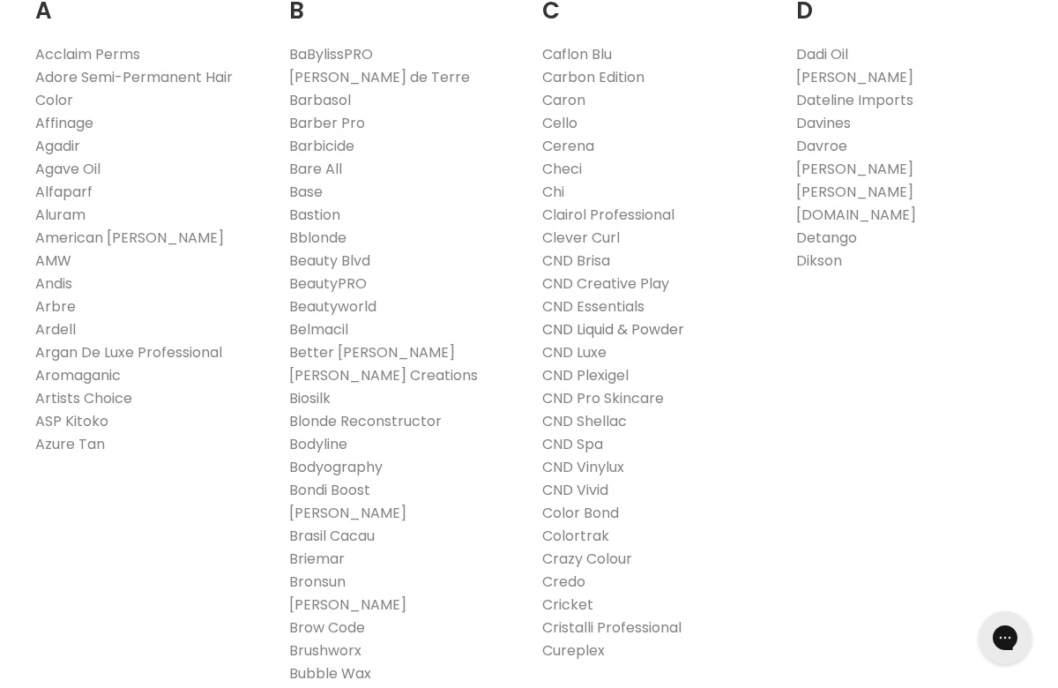
scroll to position [442, 0]
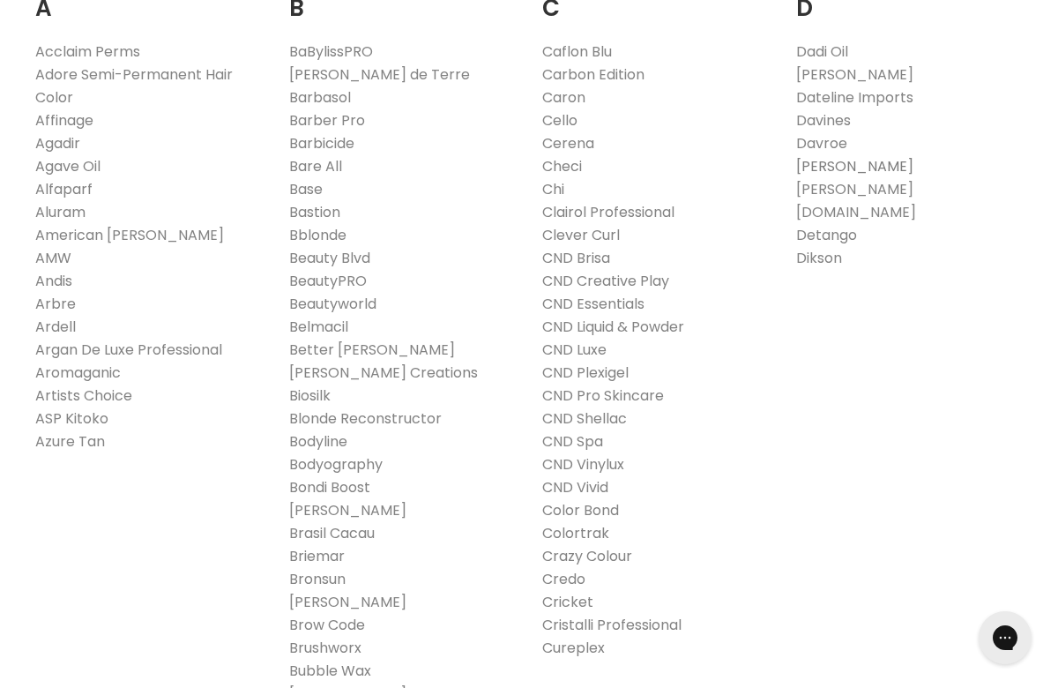
click at [822, 163] on link "[PERSON_NAME]" at bounding box center [854, 166] width 117 height 20
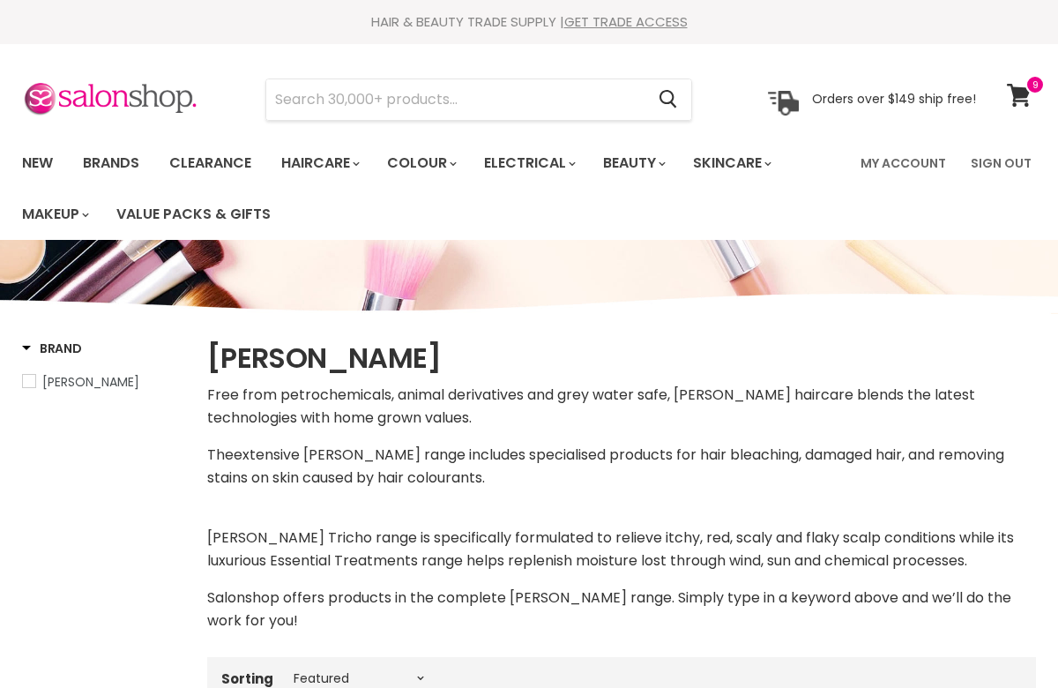
select select "manual"
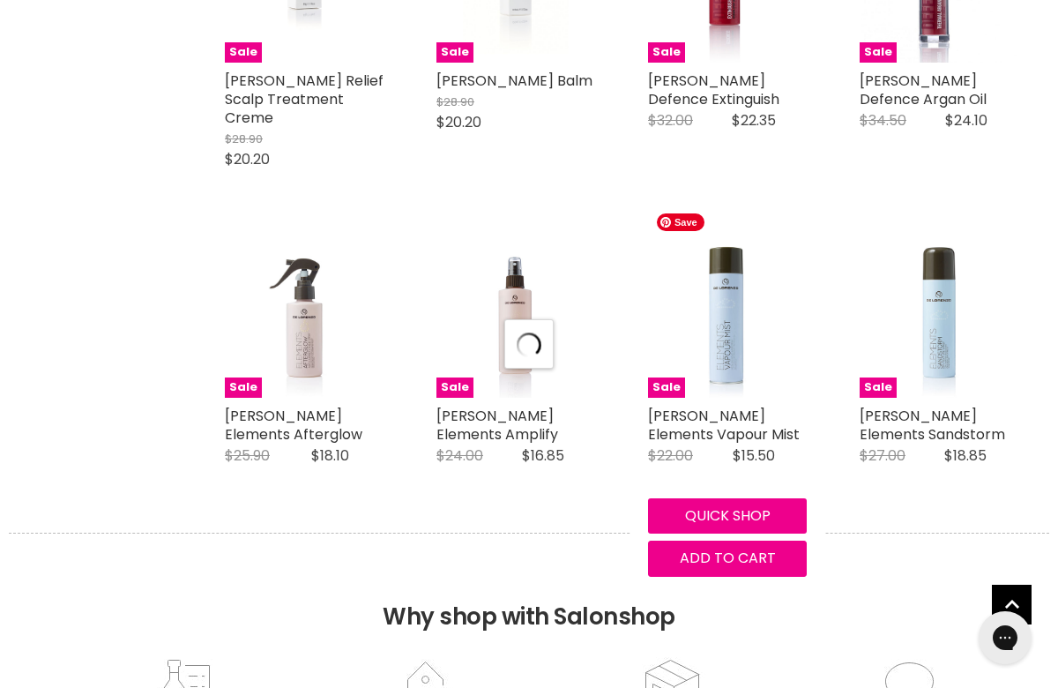
select select "manual"
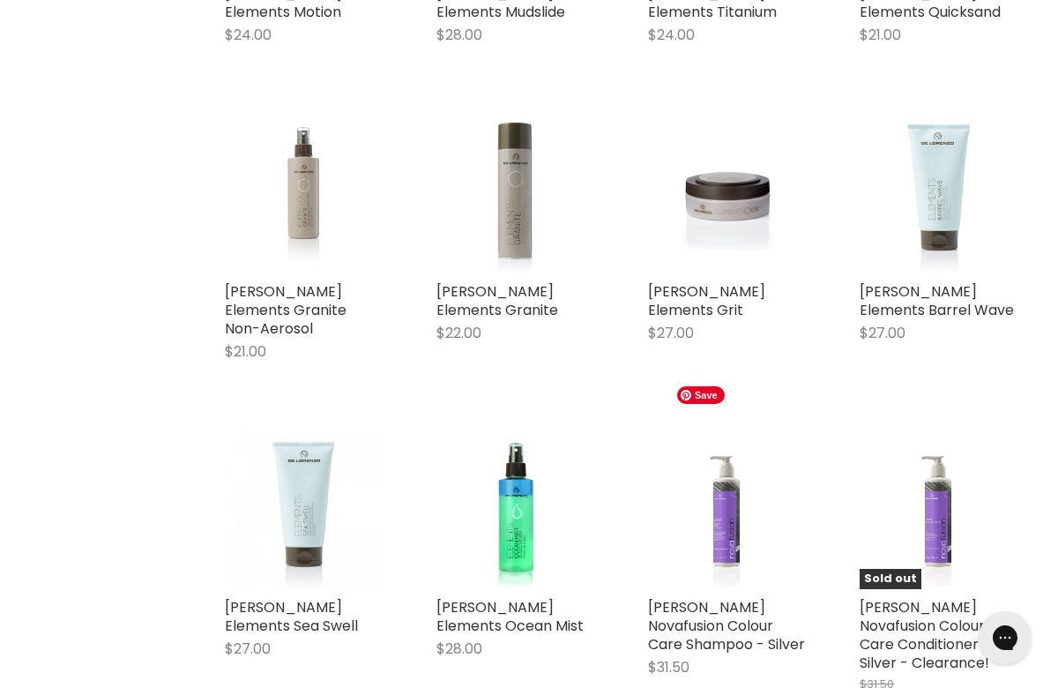
scroll to position [4889, 0]
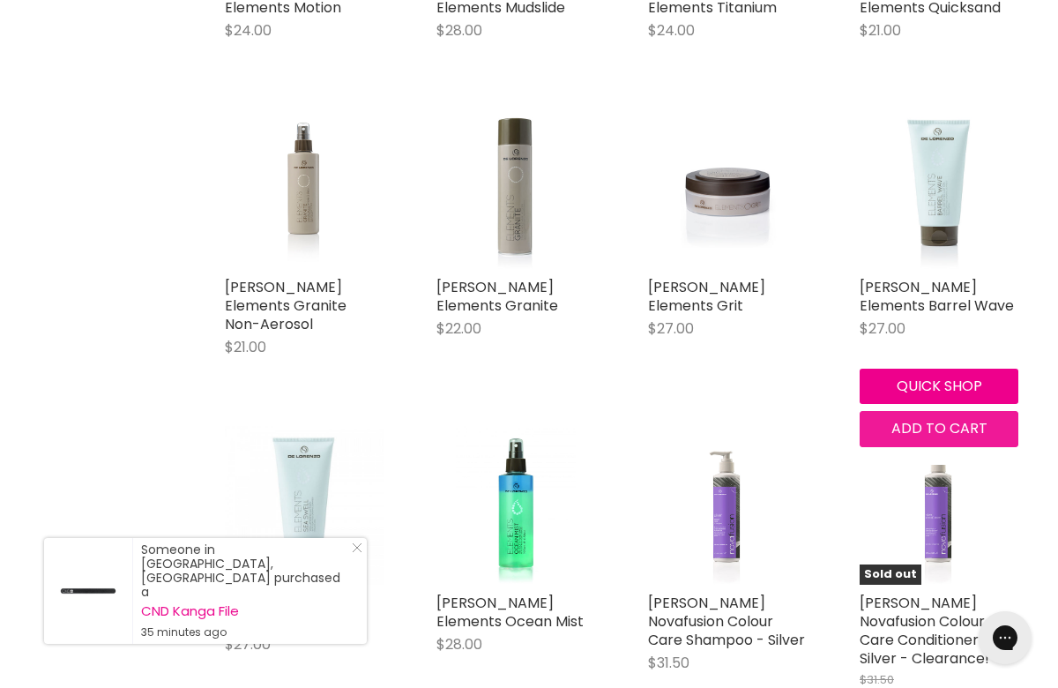
click at [933, 418] on span "Add to cart" at bounding box center [939, 428] width 96 height 20
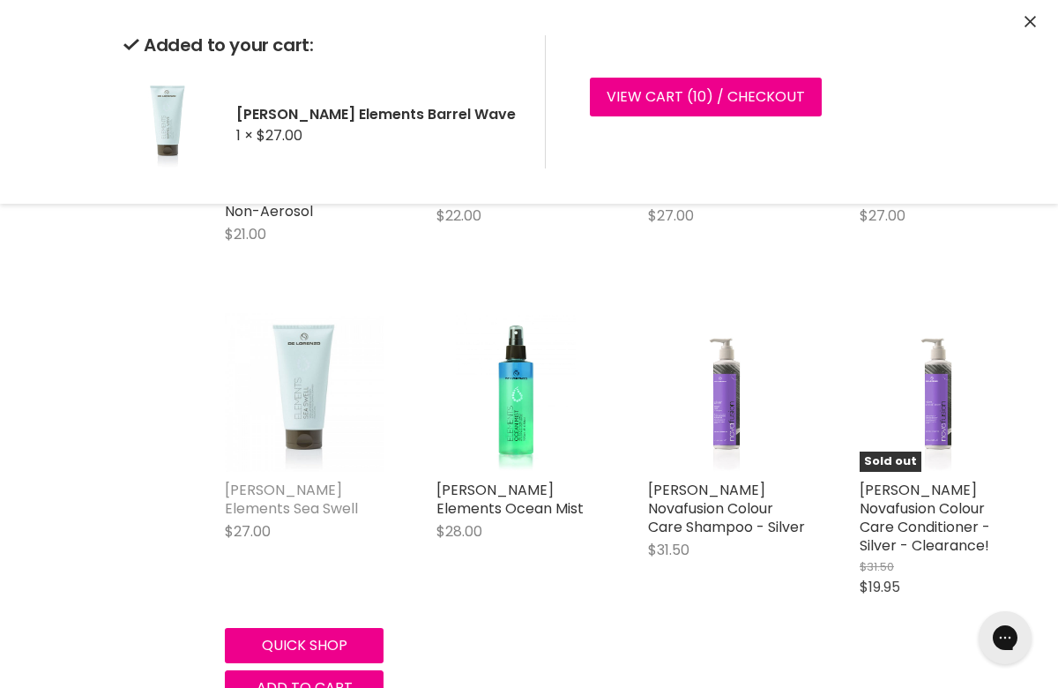
scroll to position [5008, 0]
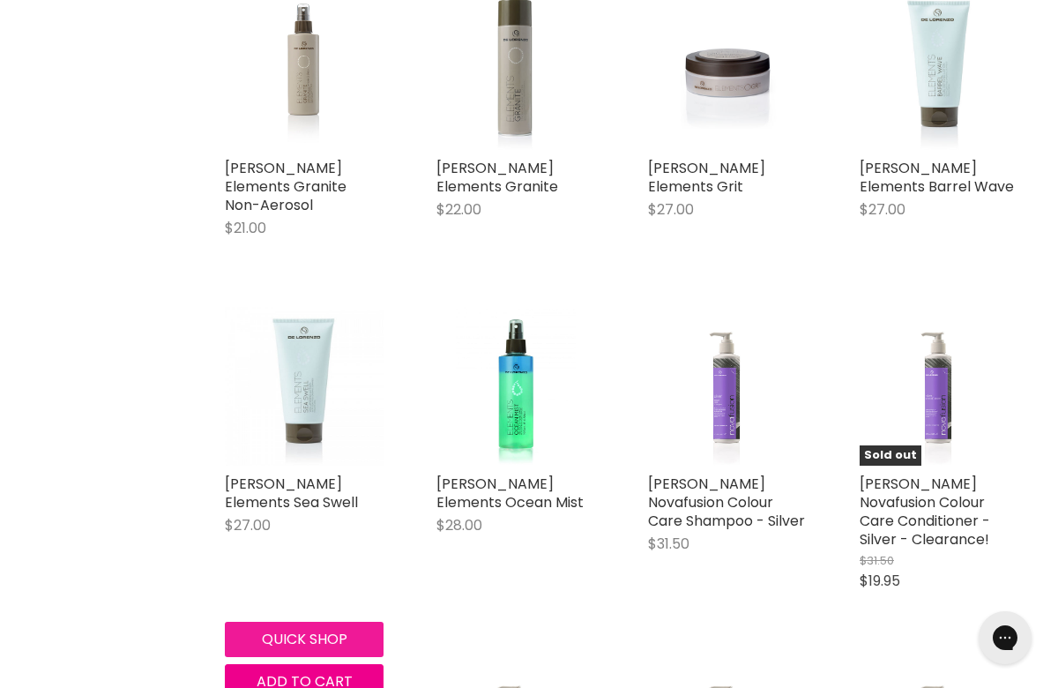
click at [307, 621] on button "Quick shop" at bounding box center [304, 638] width 159 height 35
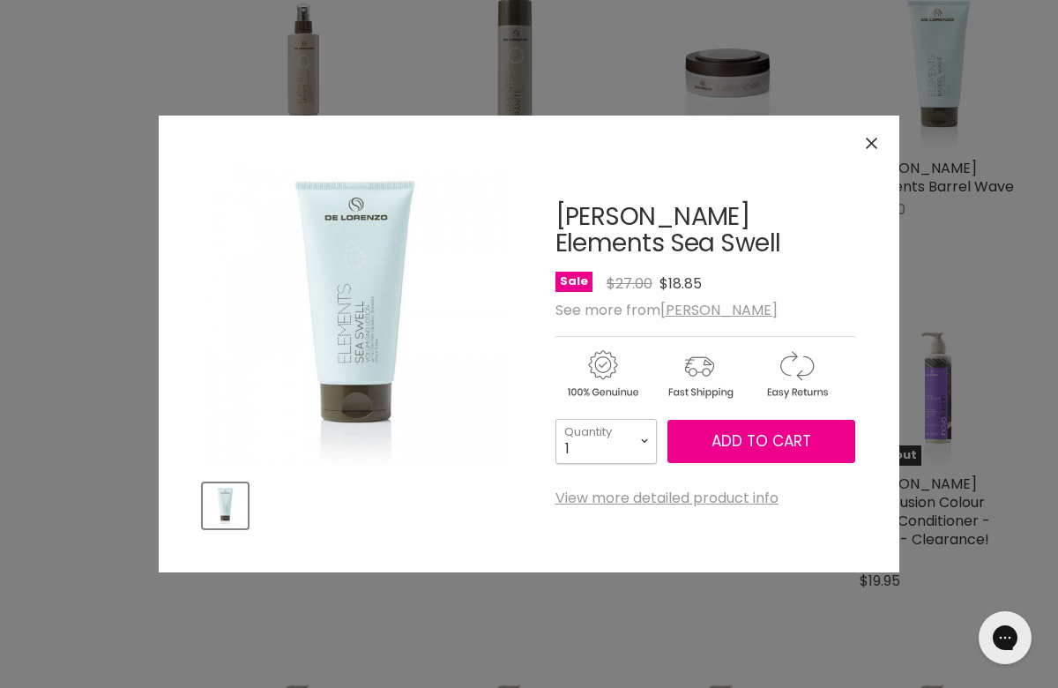
click at [645, 442] on select "1 2 3 4 5 6 7 8 9 10+" at bounding box center [605, 441] width 101 height 44
click at [743, 442] on span "Add to cart" at bounding box center [761, 440] width 100 height 21
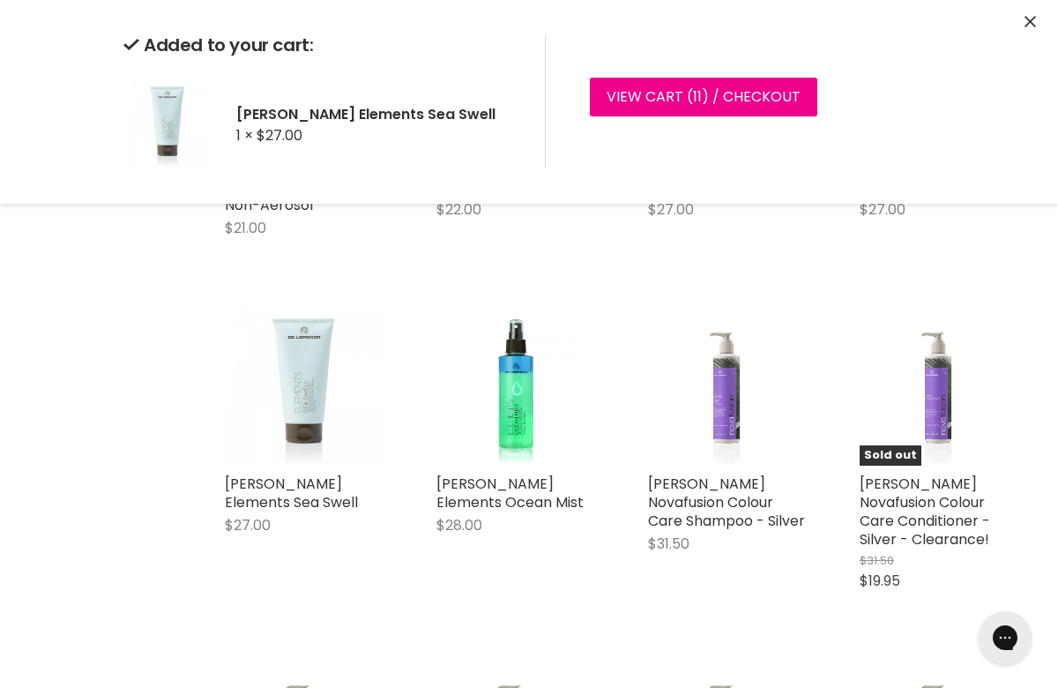
click at [1031, 21] on icon "Close" at bounding box center [1029, 21] width 11 height 11
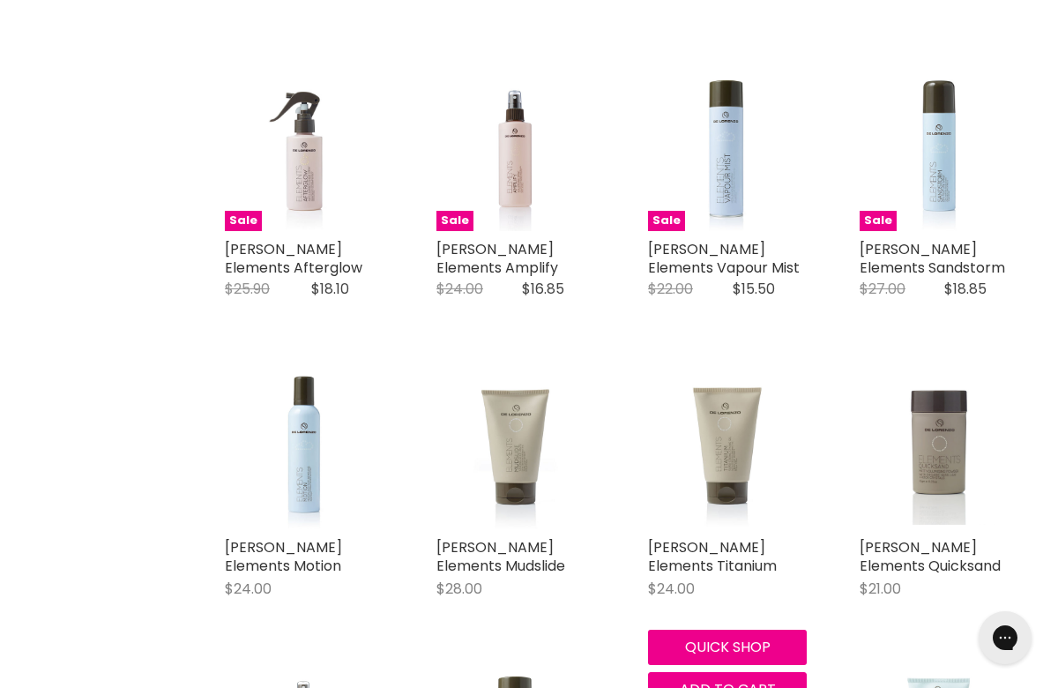
scroll to position [4330, 0]
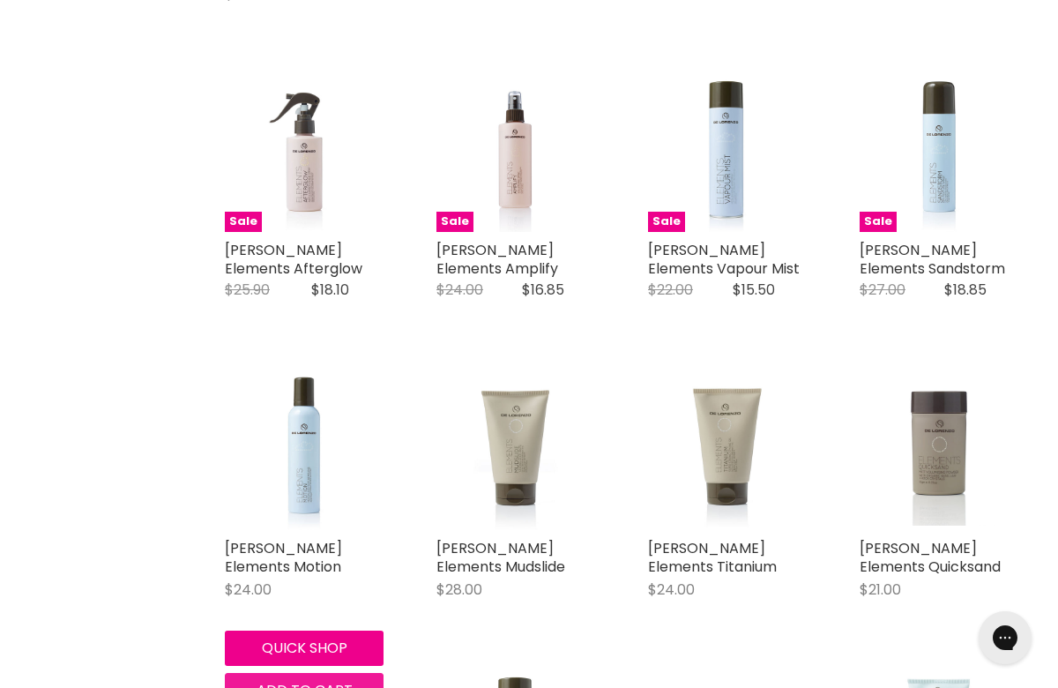
click at [305, 680] on span "Add to cart" at bounding box center [305, 690] width 96 height 20
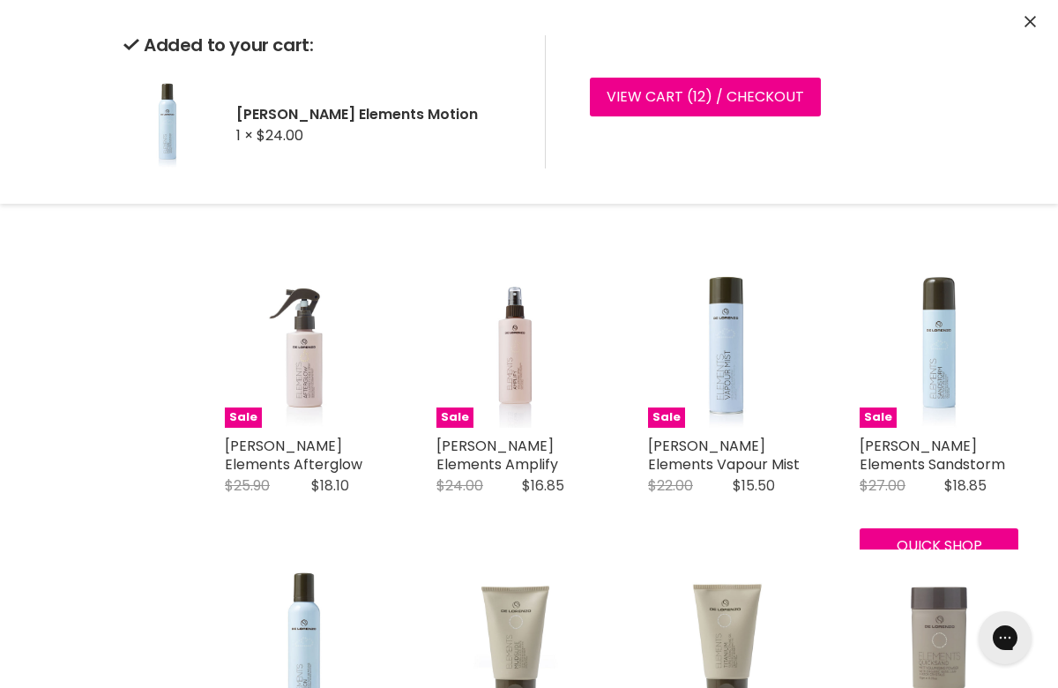
scroll to position [4129, 0]
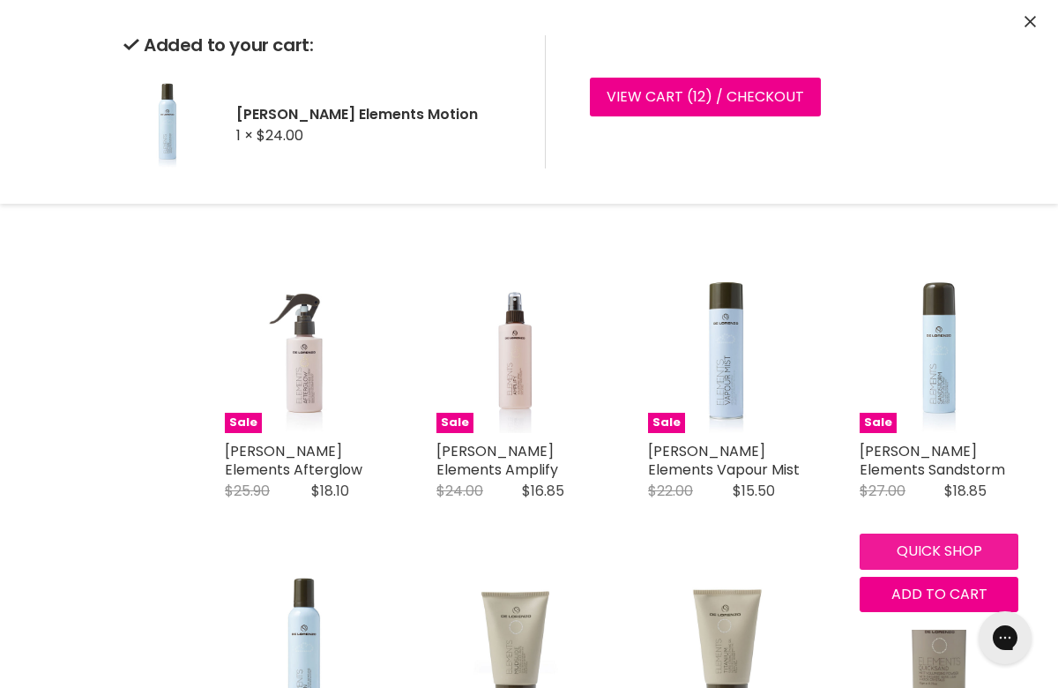
click at [977, 533] on button "Quick shop" at bounding box center [938, 550] width 159 height 35
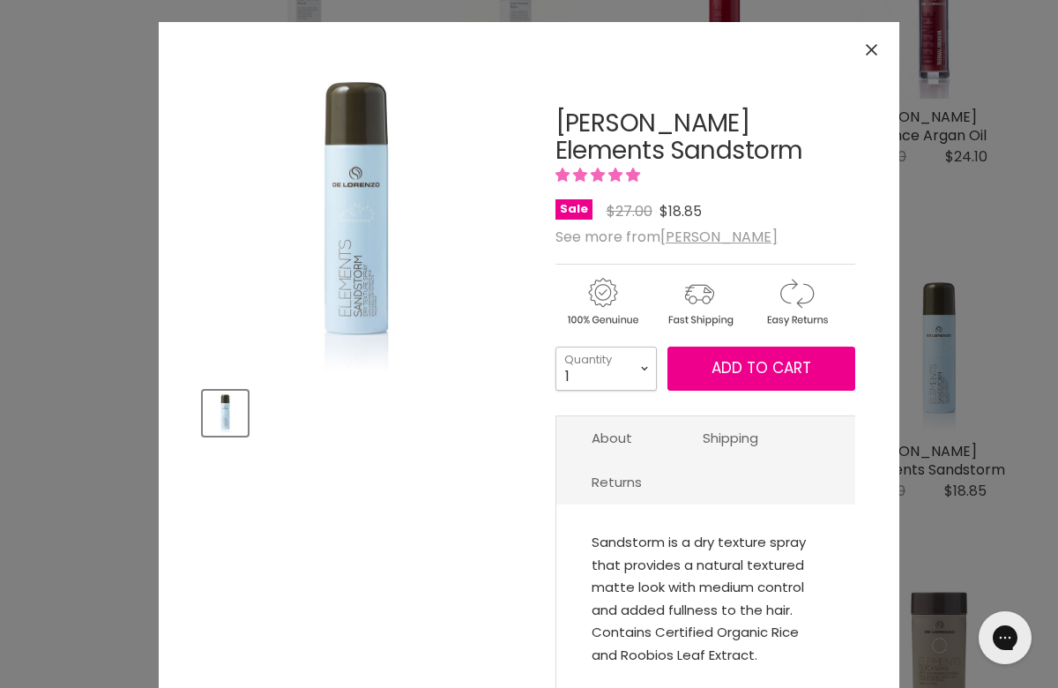
click at [644, 363] on select "1 2 3 4 5 6 7 8 9 10+" at bounding box center [605, 368] width 101 height 44
select select "2"
click at [555, 346] on select "1 2 3 4 5 6 7 8 9 10+" at bounding box center [605, 368] width 101 height 44
type input "2"
click at [736, 358] on span "Add to cart" at bounding box center [761, 367] width 100 height 21
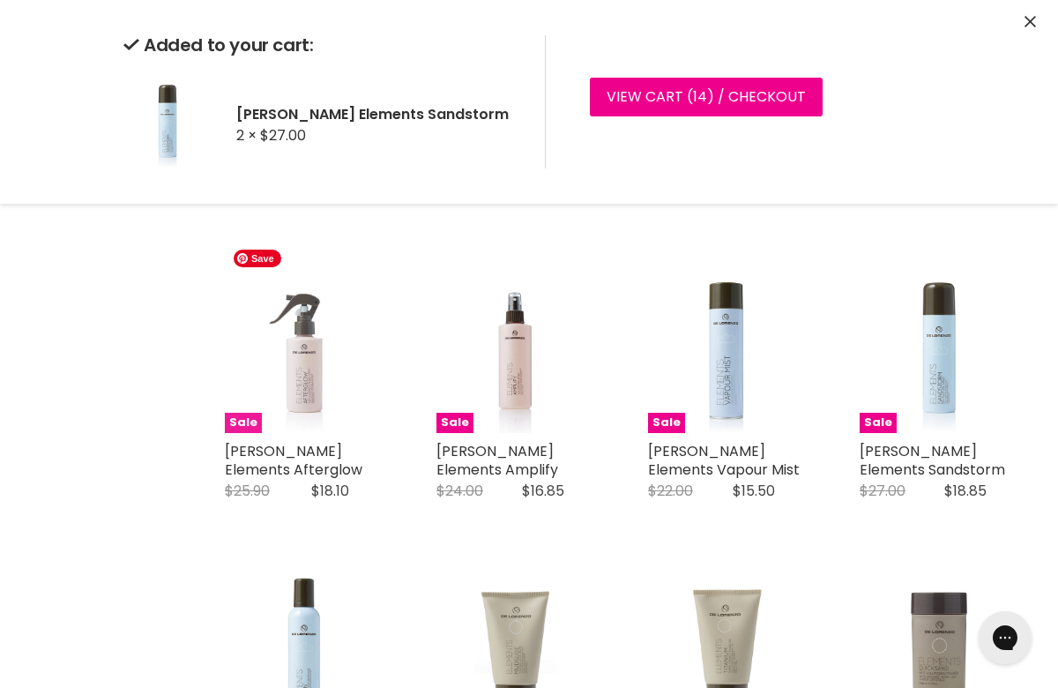
click at [309, 353] on img "Main content" at bounding box center [304, 353] width 159 height 159
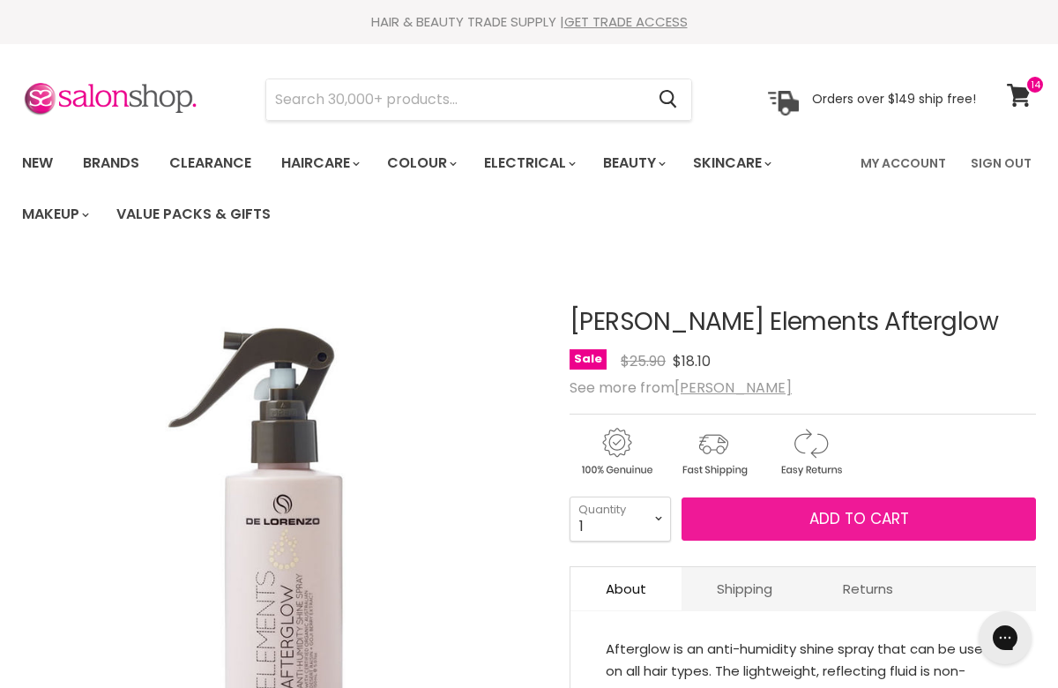
click at [862, 507] on button "Add to cart" at bounding box center [858, 519] width 354 height 44
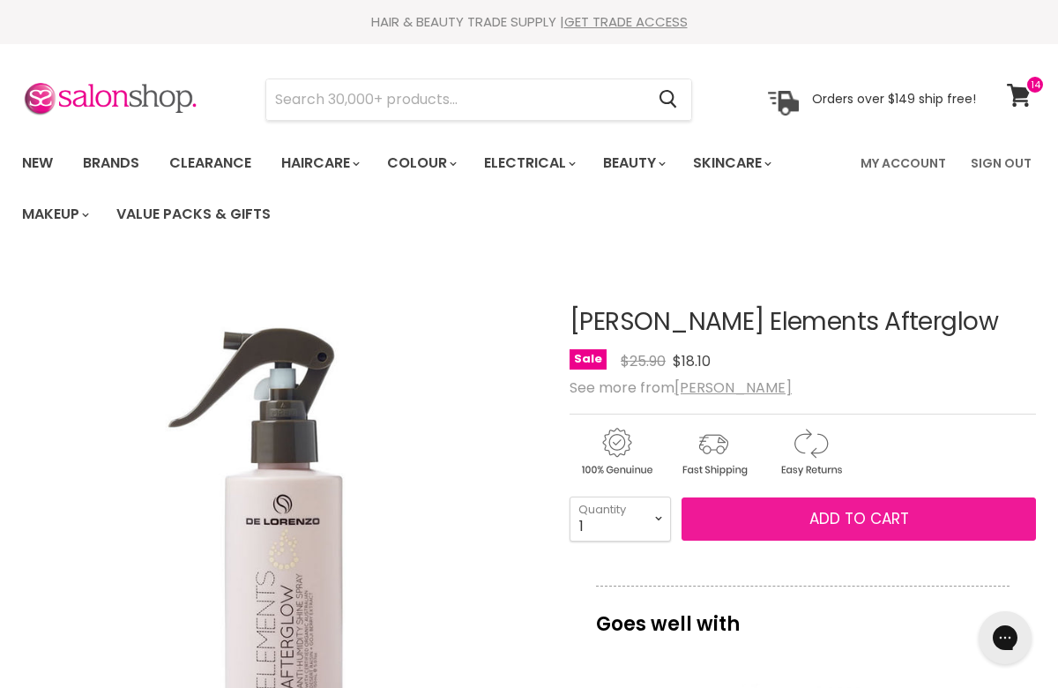
click at [829, 519] on span "Add to cart" at bounding box center [859, 518] width 100 height 21
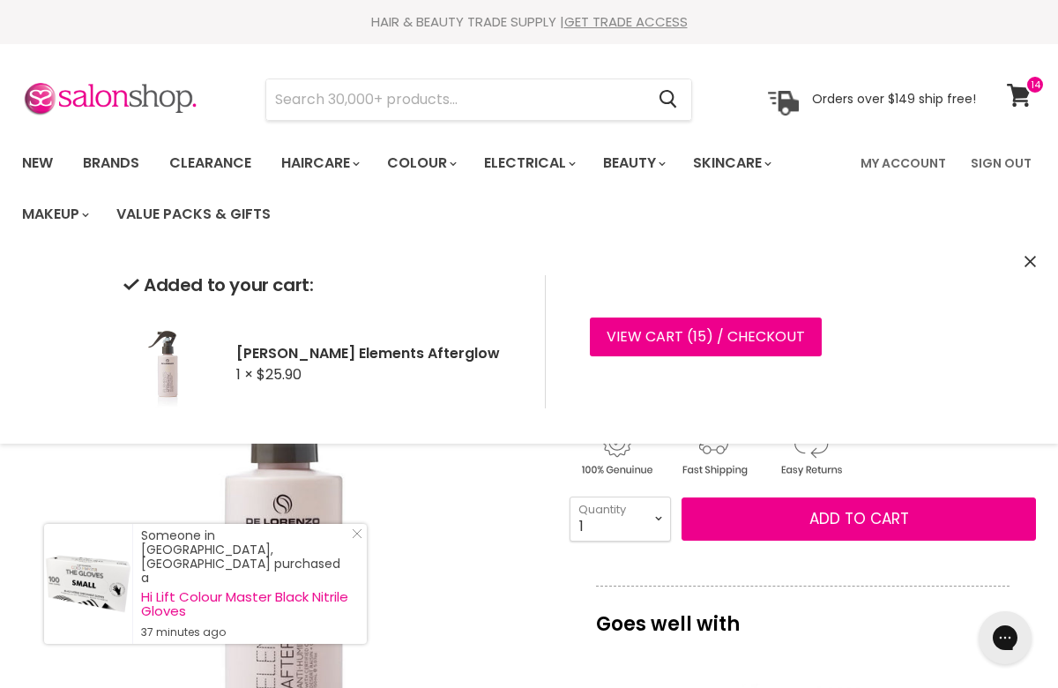
click at [1033, 257] on icon "Close" at bounding box center [1029, 261] width 11 height 11
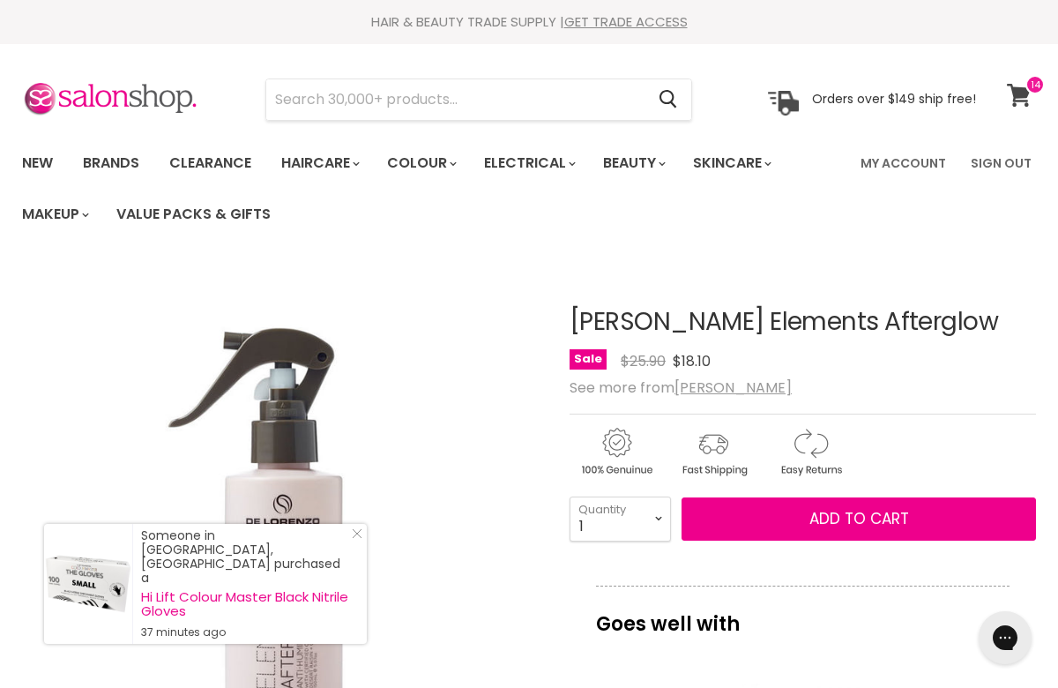
click at [1013, 89] on icon at bounding box center [1019, 95] width 24 height 23
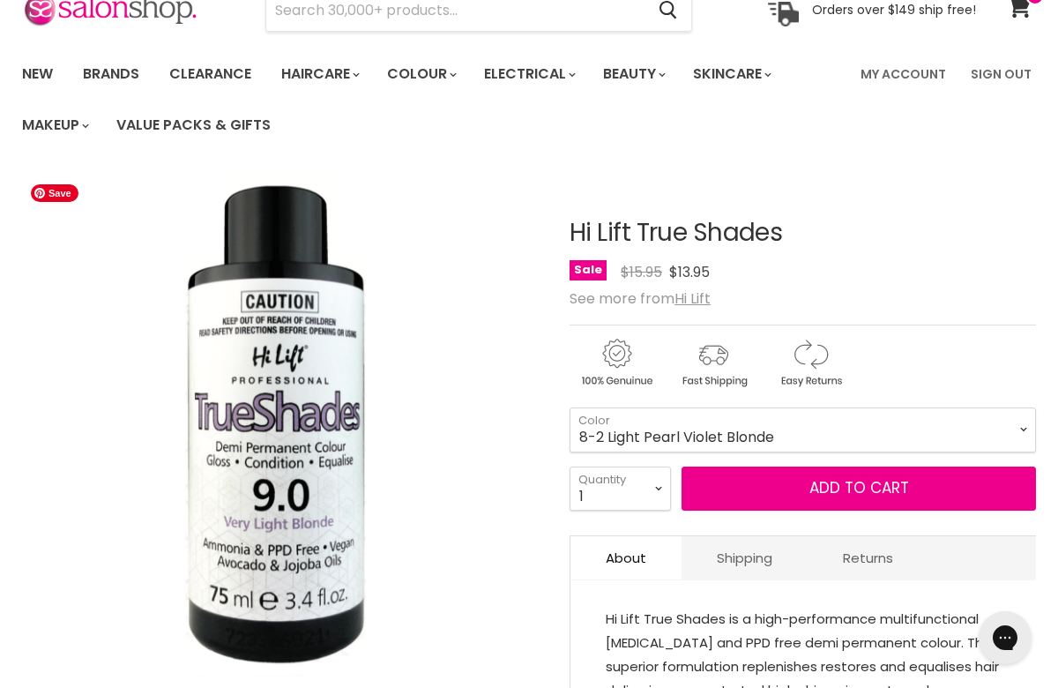
scroll to position [104, 0]
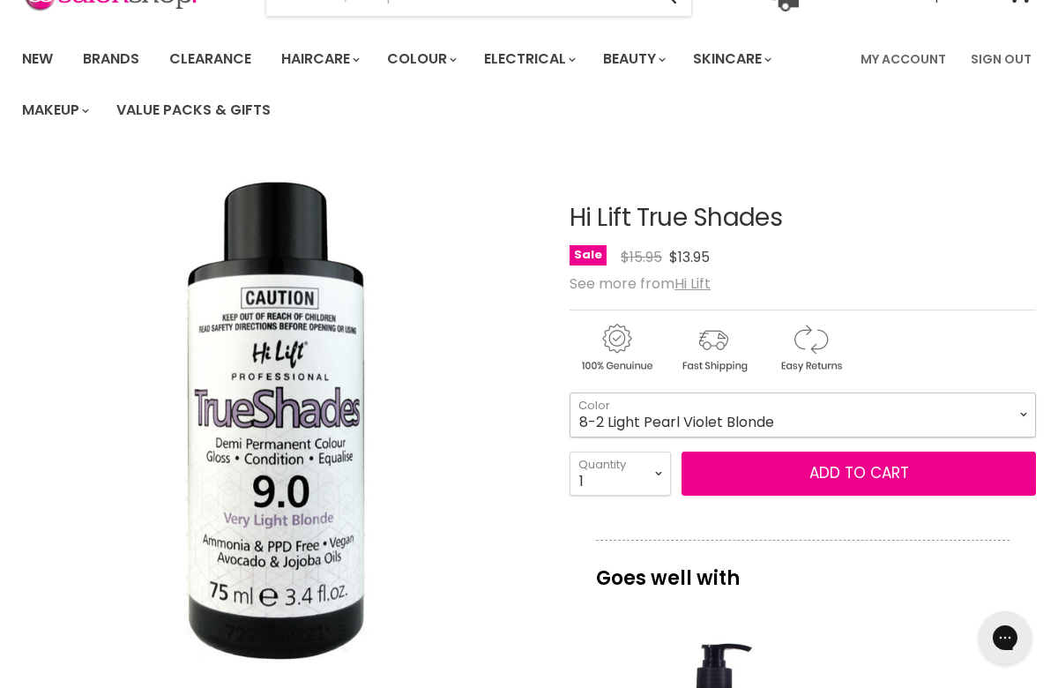
click at [814, 408] on select "4-0 Brown 5.71 Light [PERSON_NAME] 6-0 Dark Blonde 6-01 Dark Natural Ash Blonde…" at bounding box center [802, 414] width 466 height 44
click at [569, 392] on select "4-0 Brown 5.71 Light [PERSON_NAME] 6-0 Dark Blonde 6-01 Dark Natural Ash Blonde…" at bounding box center [802, 414] width 466 height 44
select select "9-2 Very Light Pearl Violet Blonde"
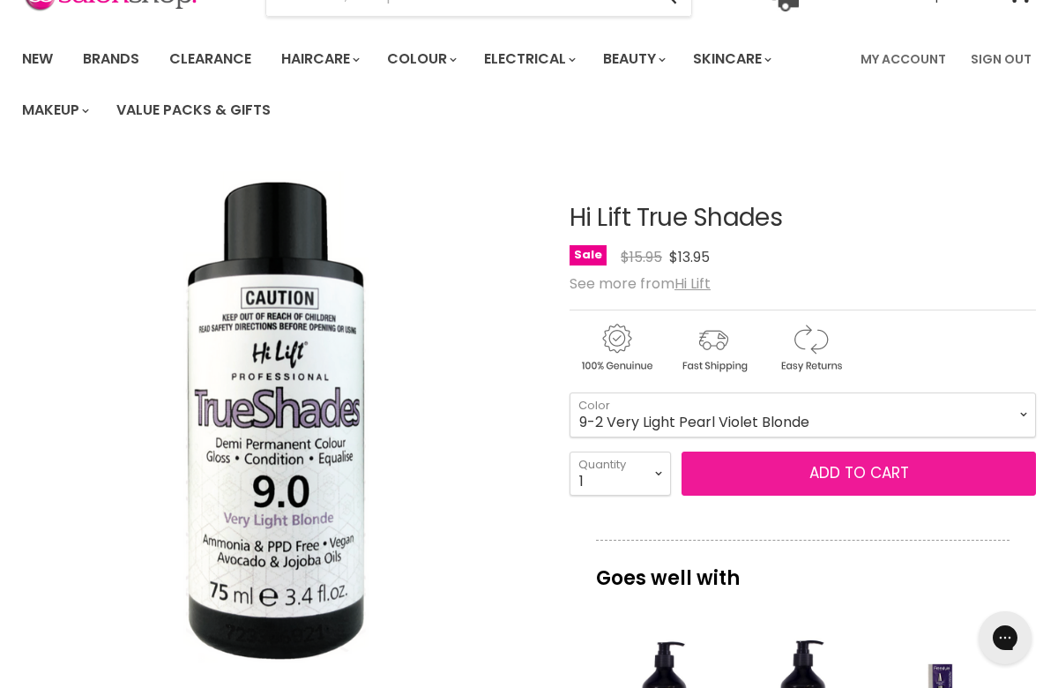
click at [836, 472] on button "Add to cart" at bounding box center [858, 473] width 354 height 44
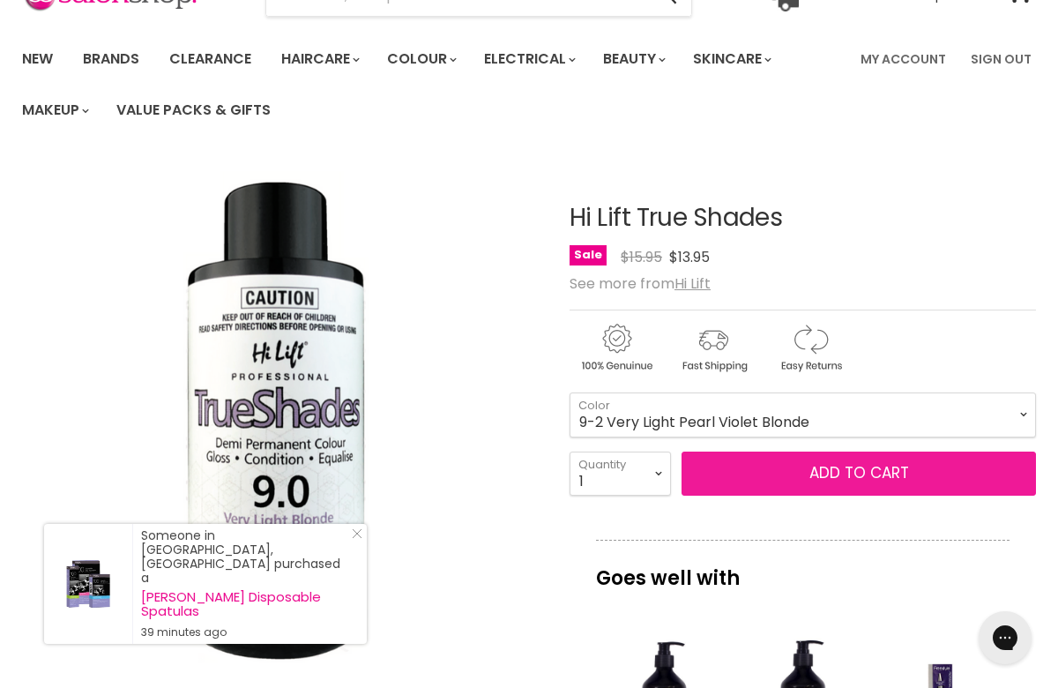
click at [836, 472] on button "Add to cart" at bounding box center [858, 473] width 354 height 44
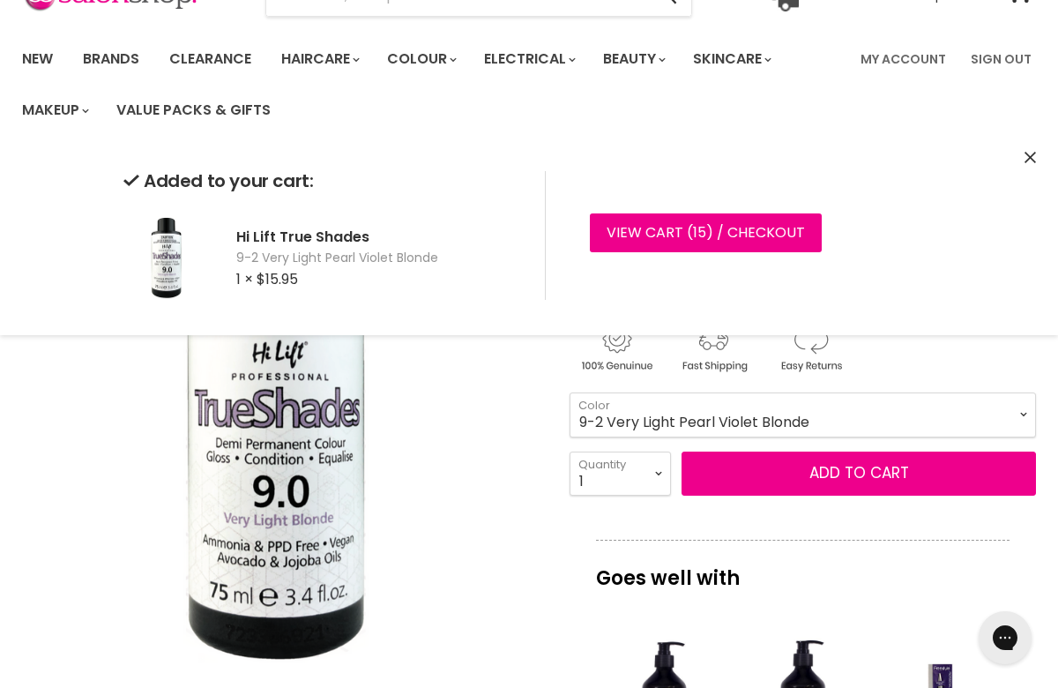
click at [1028, 153] on icon "Close" at bounding box center [1029, 157] width 11 height 11
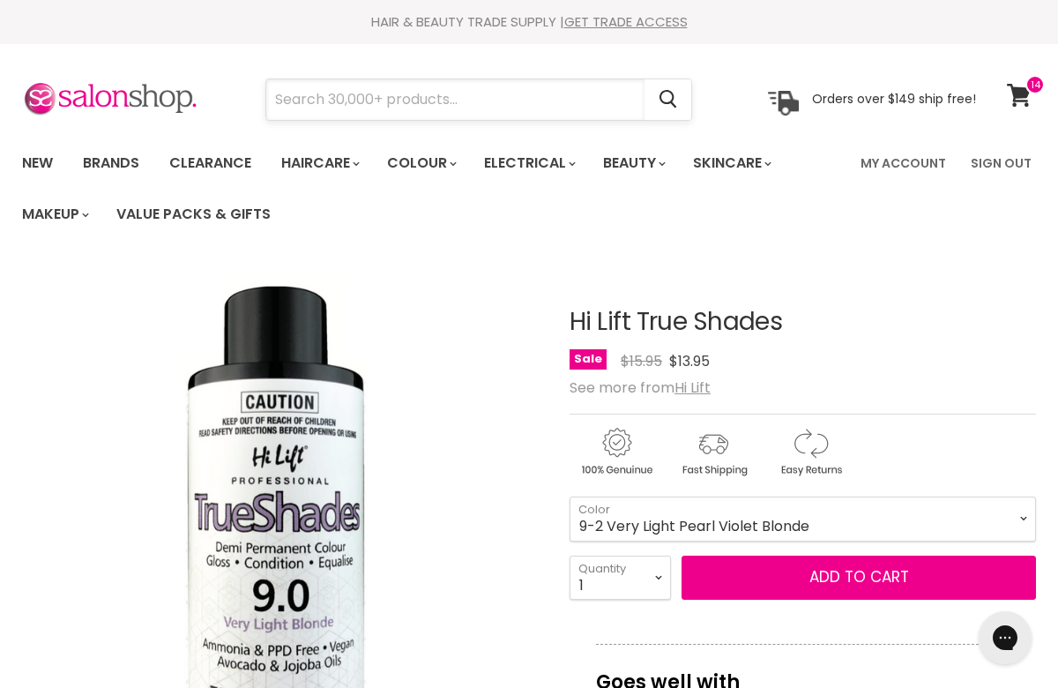
click at [352, 108] on input "Search" at bounding box center [455, 99] width 378 height 41
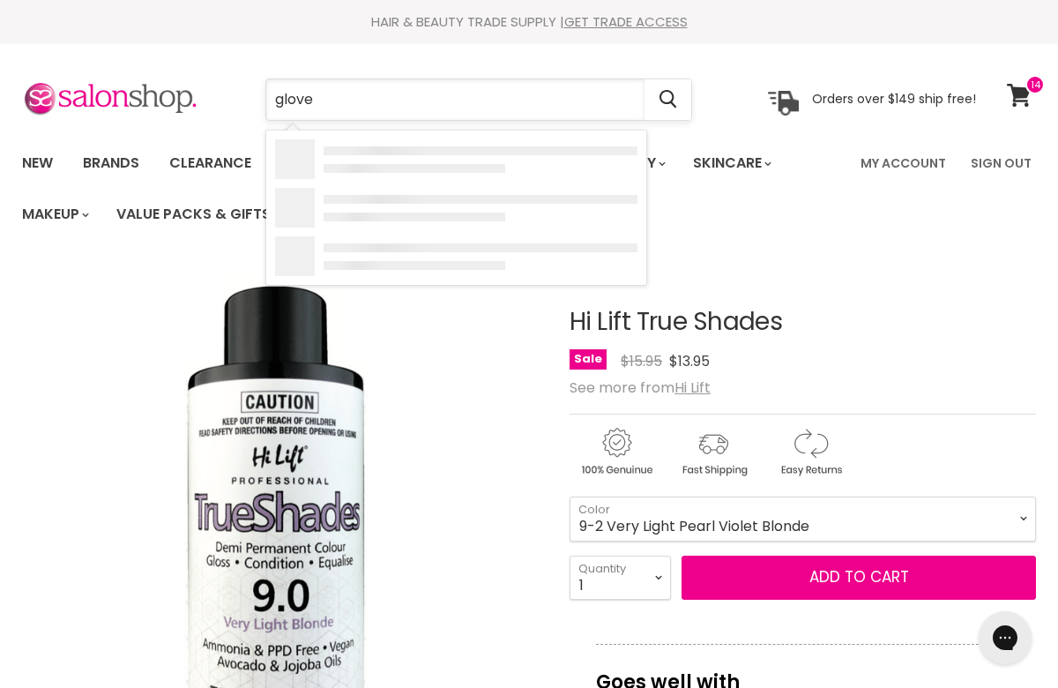
type input "gloves"
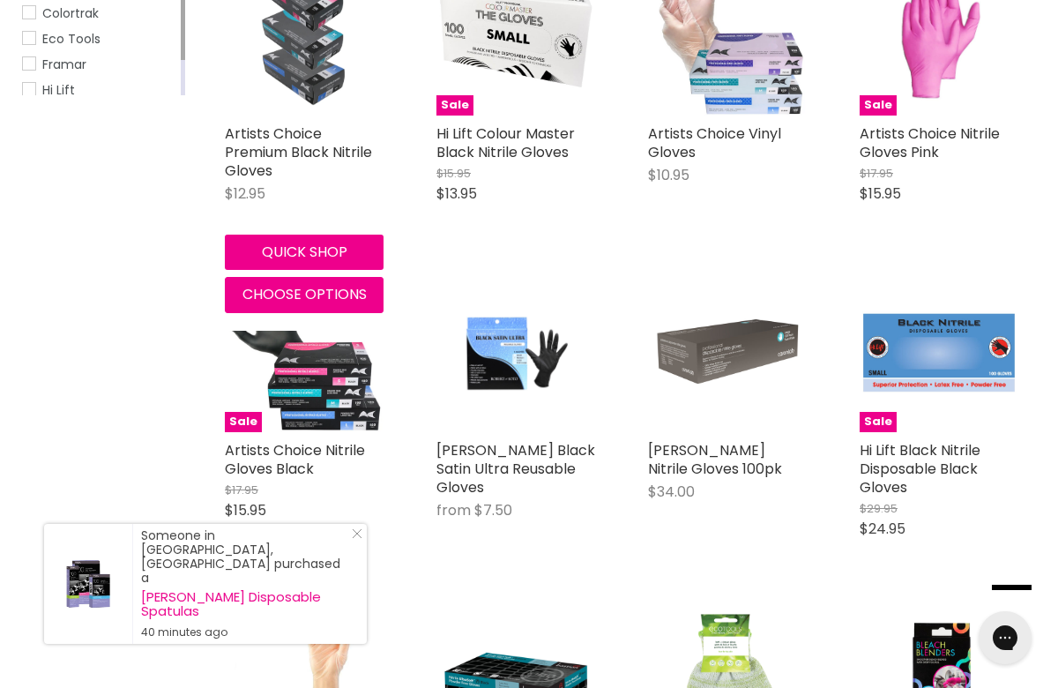
scroll to position [497, 0]
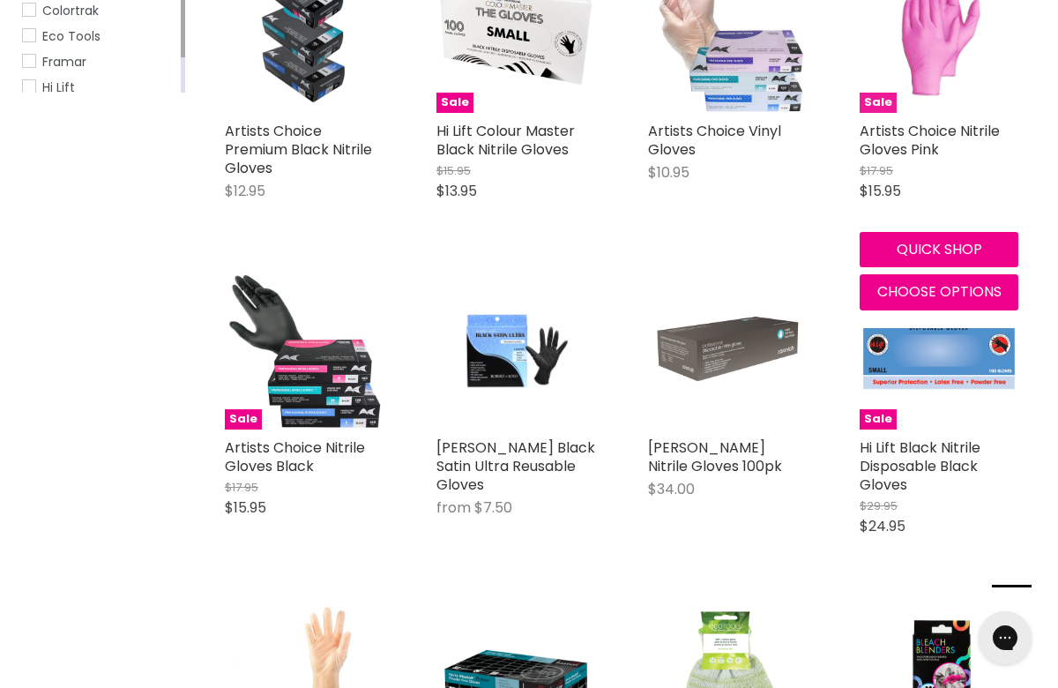
click at [922, 56] on img "Main content" at bounding box center [938, 33] width 97 height 159
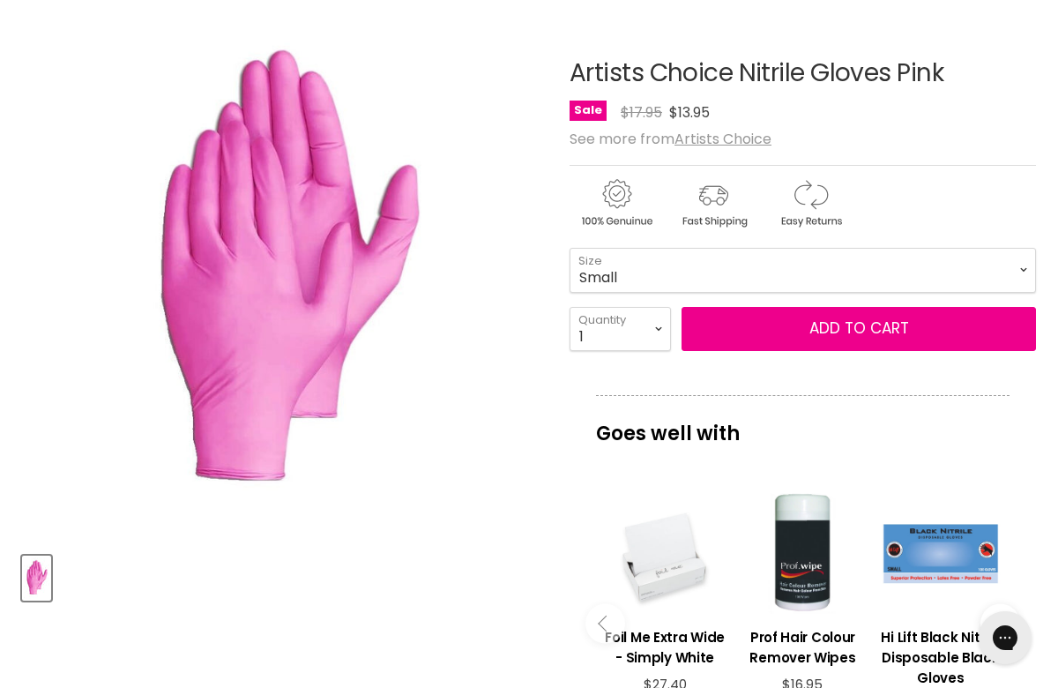
scroll to position [251, 0]
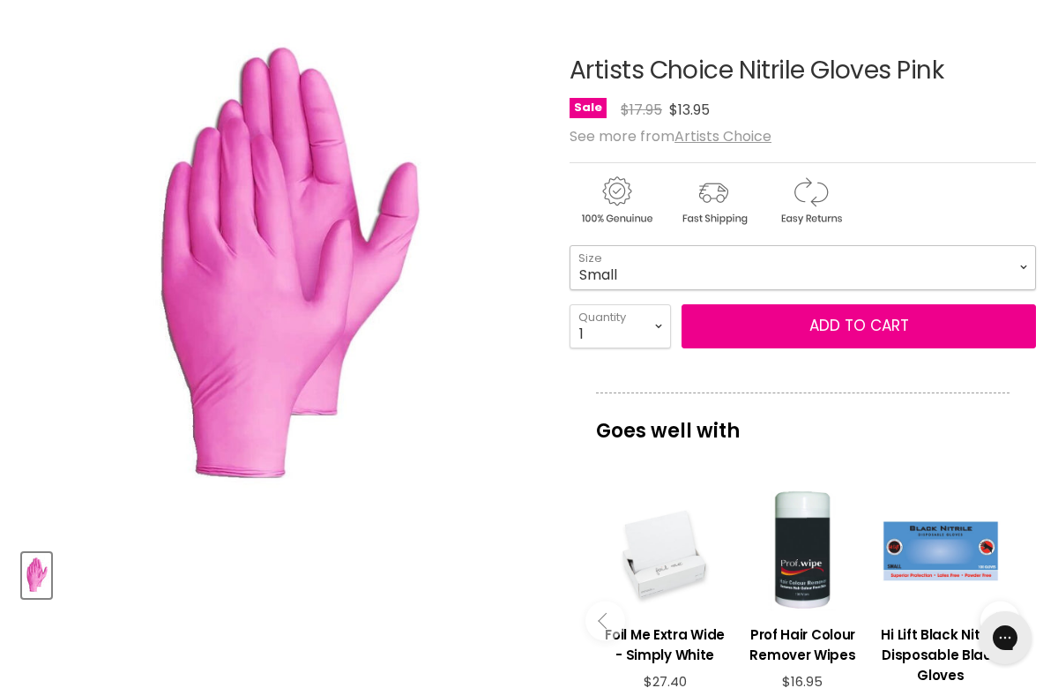
click at [883, 264] on select "Small Medium Large" at bounding box center [802, 267] width 466 height 44
click at [569, 245] on select "Small Medium Large" at bounding box center [802, 267] width 466 height 44
select select "Medium"
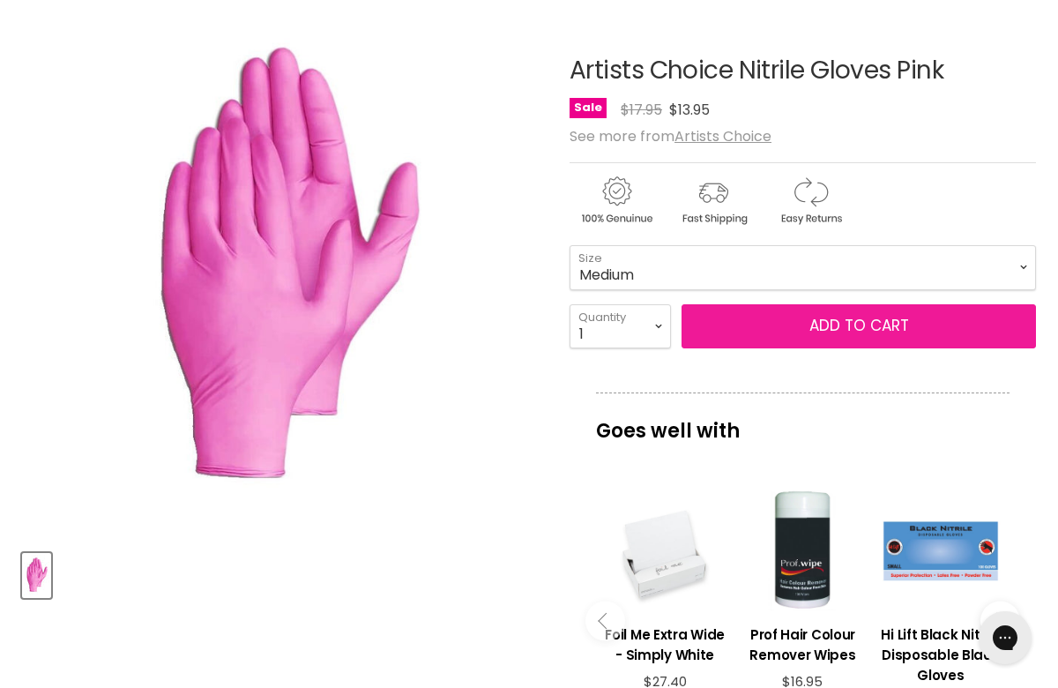
click at [904, 318] on button "Add to cart" at bounding box center [858, 326] width 354 height 44
click at [844, 319] on button "Add to cart" at bounding box center [858, 326] width 354 height 44
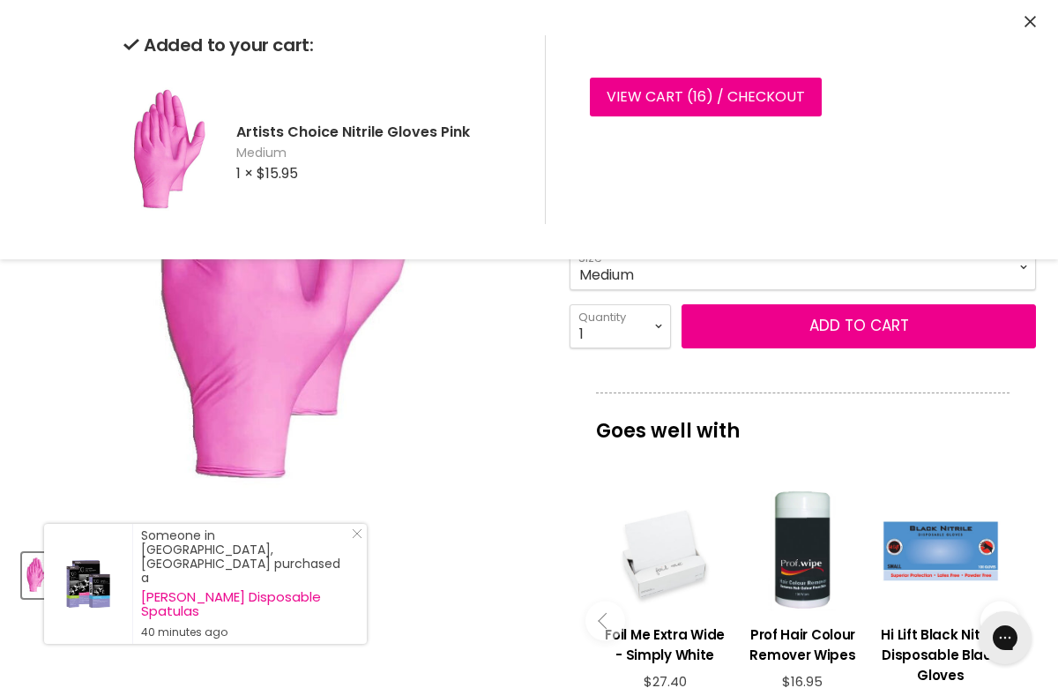
click at [1026, 16] on icon "Close" at bounding box center [1029, 21] width 11 height 11
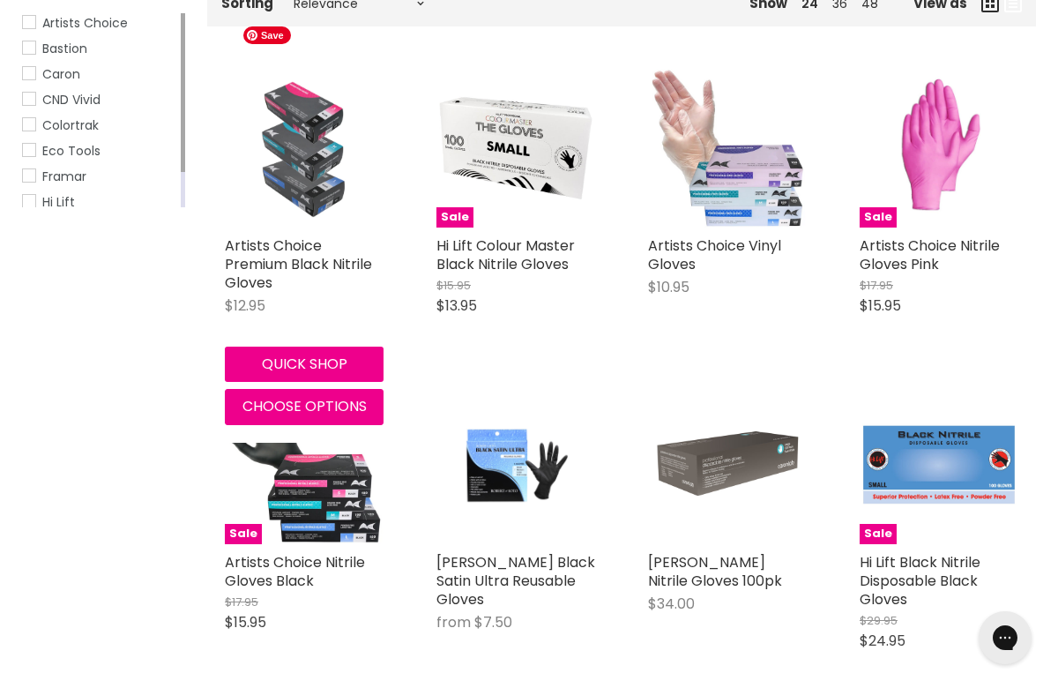
drag, startPoint x: 0, startPoint y: 0, endPoint x: 310, endPoint y: 183, distance: 360.4
click at [310, 183] on img "Main content" at bounding box center [304, 148] width 140 height 159
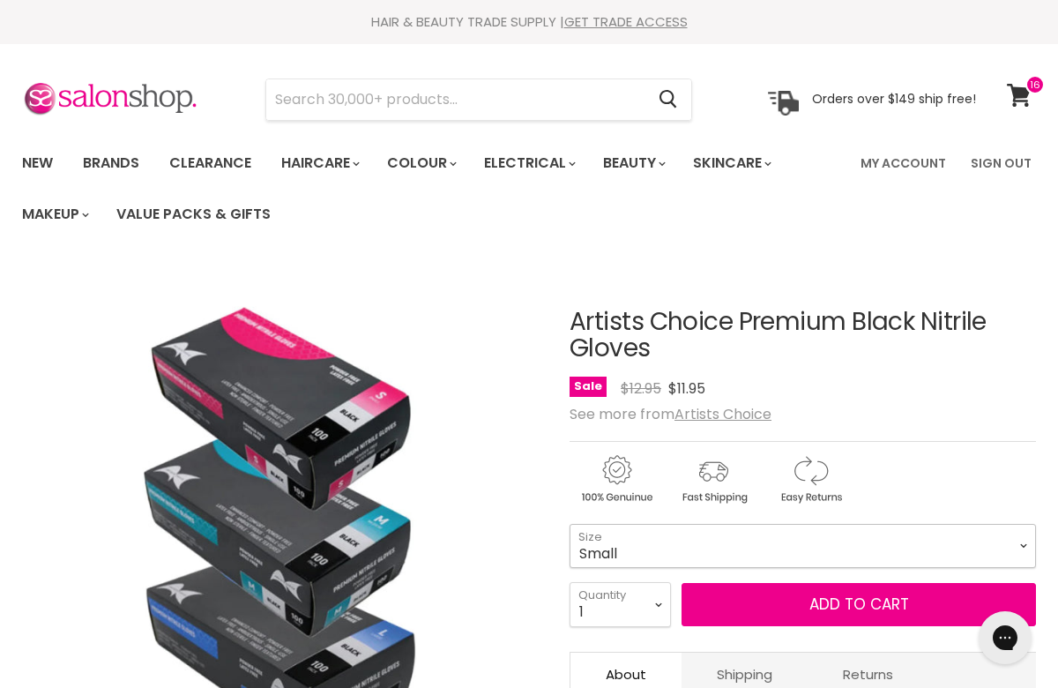
click at [824, 532] on select "Small Medium Large" at bounding box center [802, 546] width 466 height 44
click at [569, 524] on select "Small Medium Large" at bounding box center [802, 546] width 466 height 44
select select "Medium"
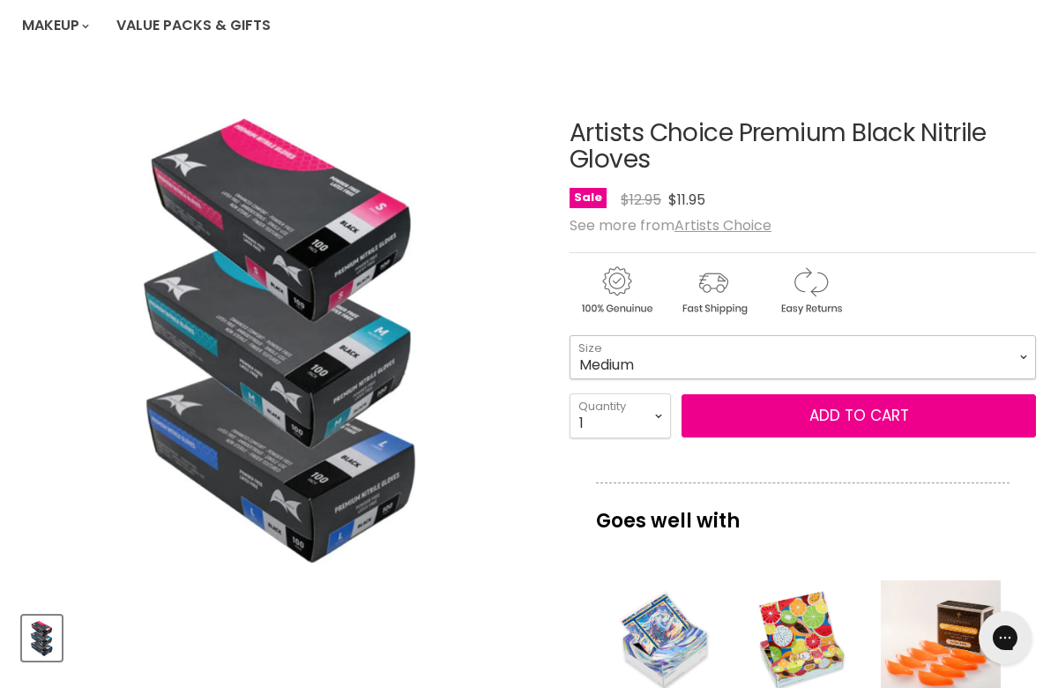
scroll to position [217, 0]
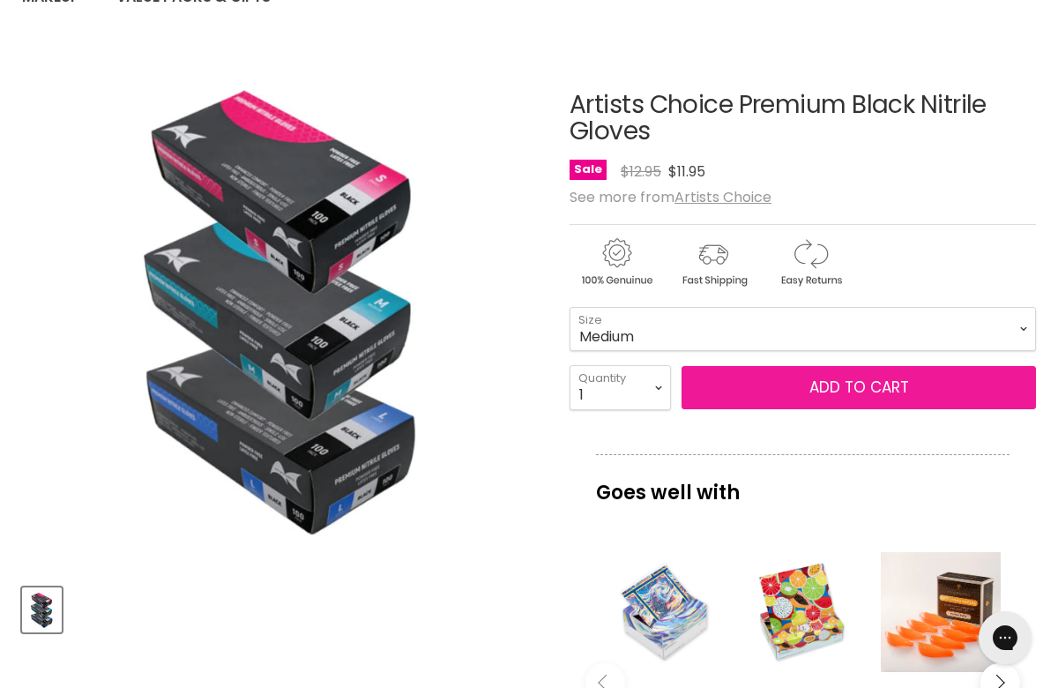
click at [822, 379] on button "Add to cart" at bounding box center [858, 388] width 354 height 44
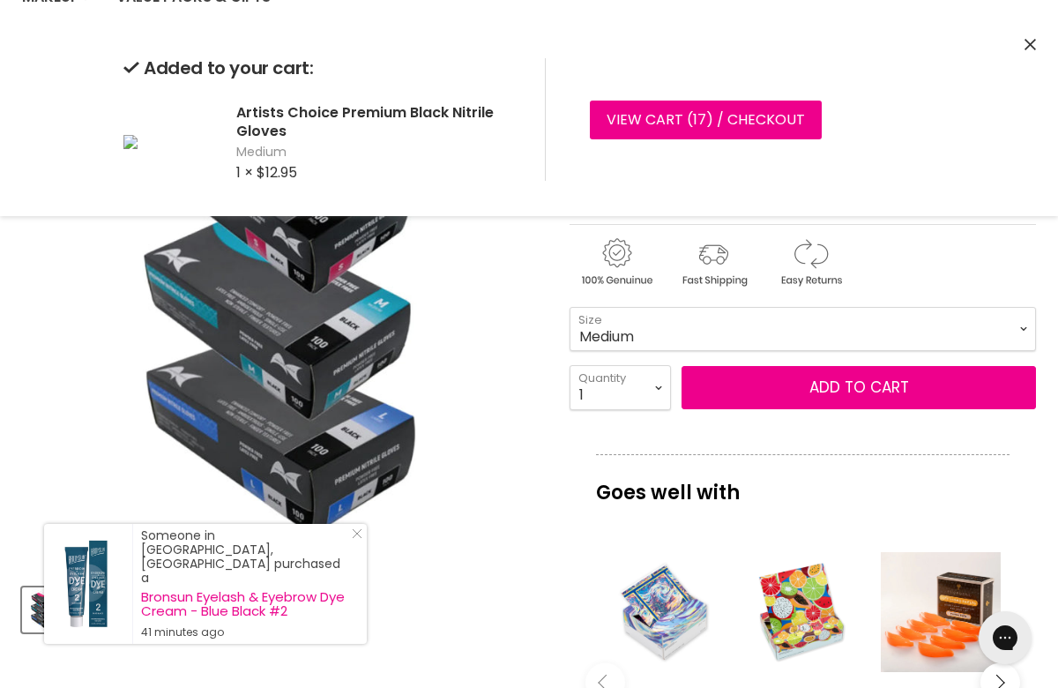
click at [1029, 36] on button "Close" at bounding box center [1029, 45] width 11 height 19
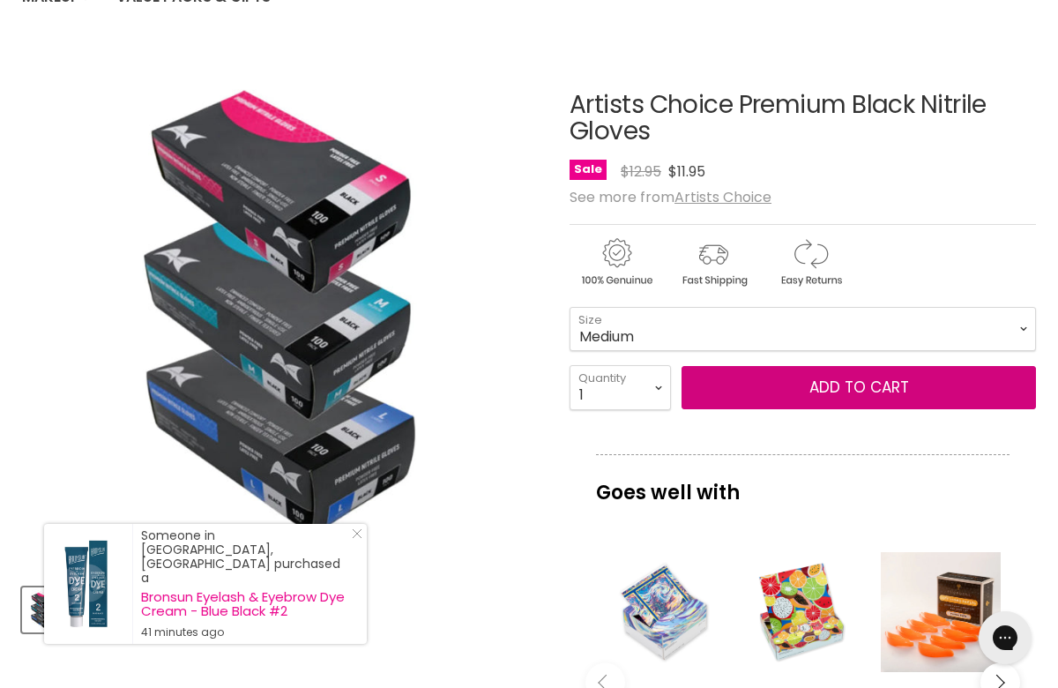
scroll to position [0, 0]
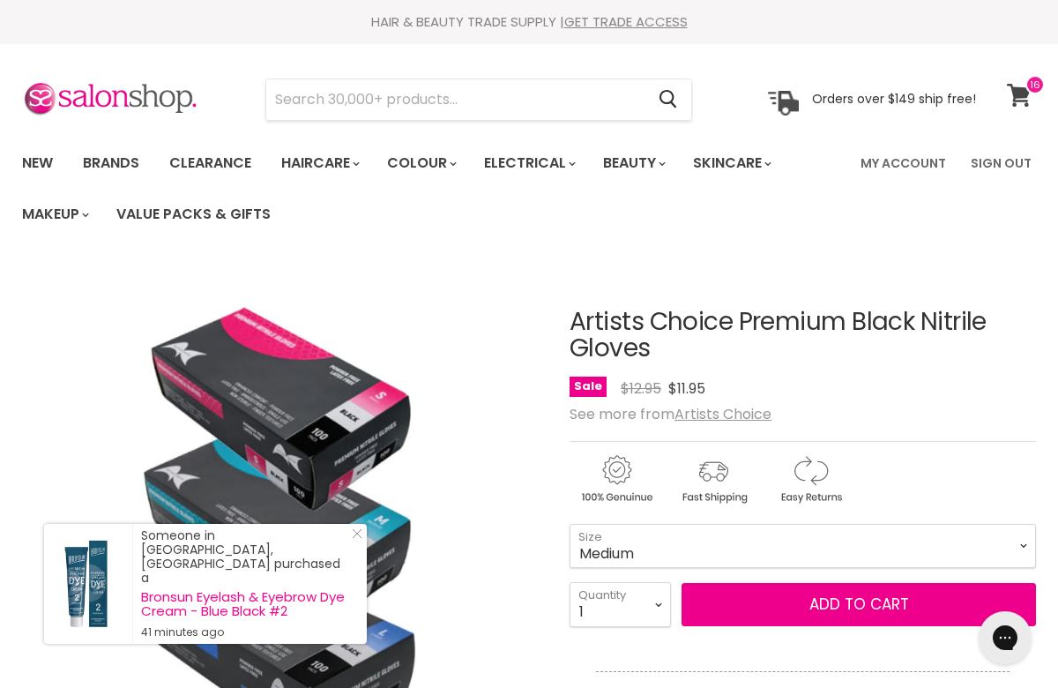
click at [1022, 100] on icon at bounding box center [1019, 95] width 24 height 23
